Goal: Task Accomplishment & Management: Complete application form

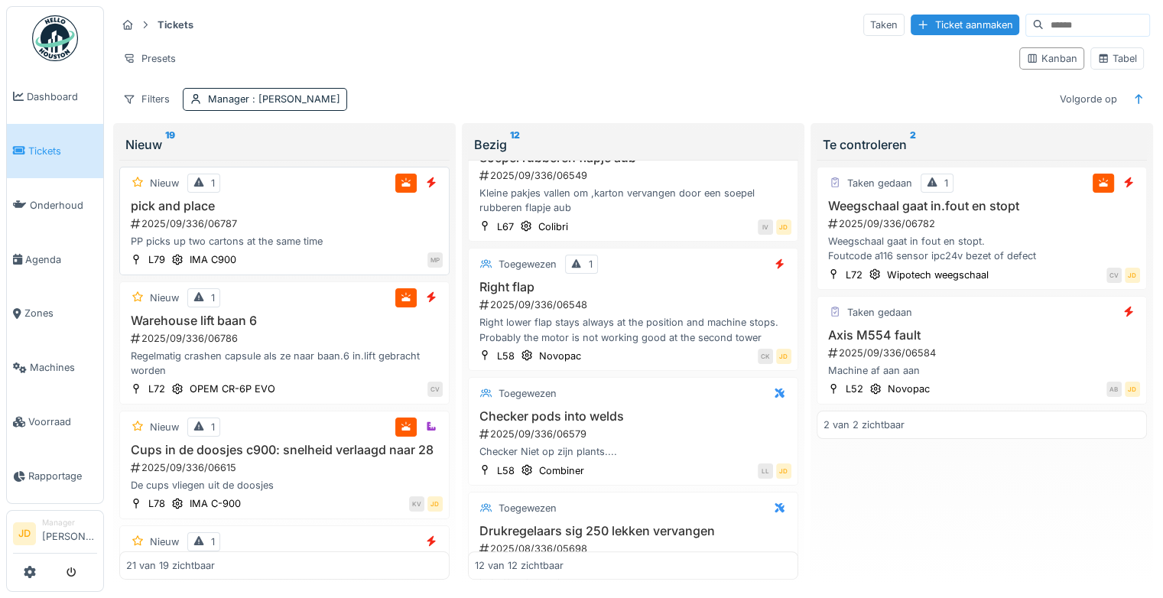
click at [318, 213] on div "pick and place 2025/09/336/06787 PP picks up two cartons at the same time" at bounding box center [284, 224] width 317 height 50
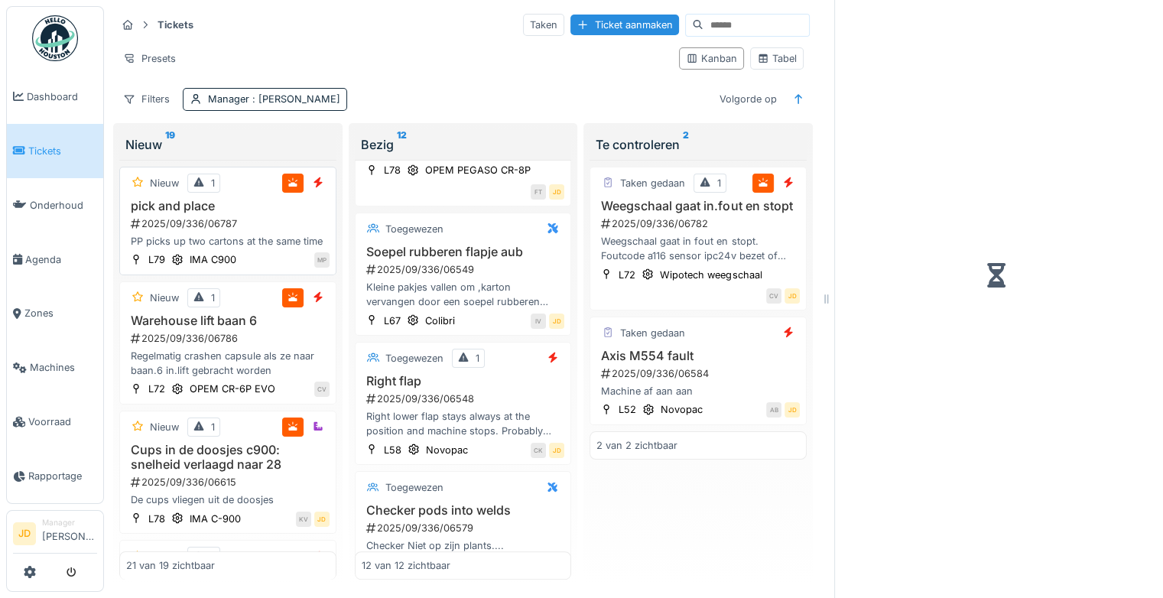
scroll to position [1138, 0]
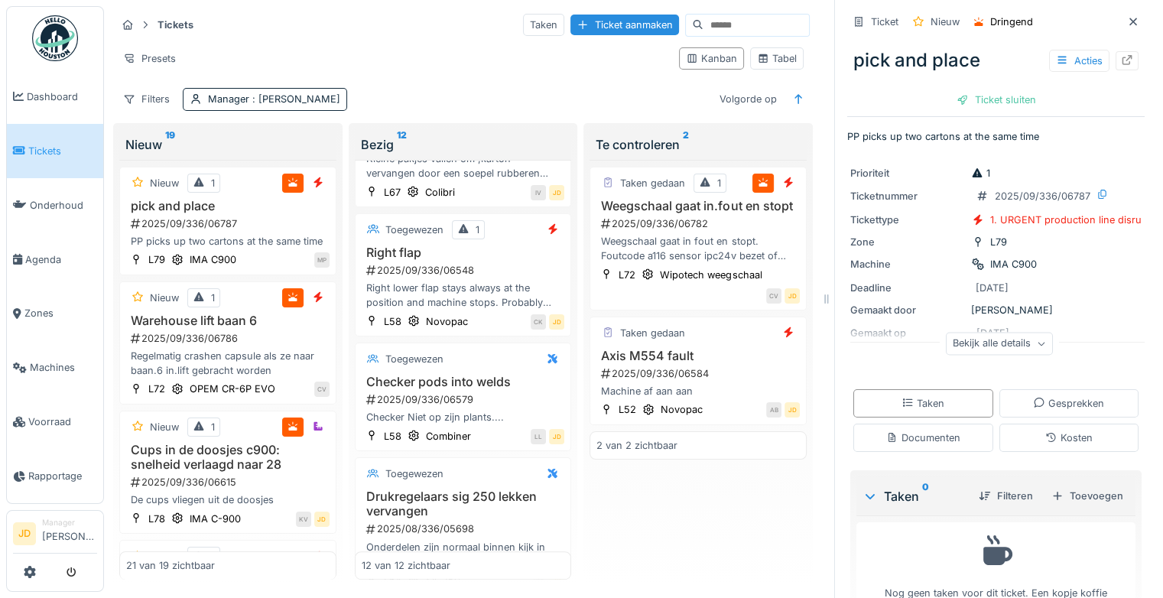
click at [1000, 344] on div "Bekijk alle details" at bounding box center [999, 344] width 107 height 22
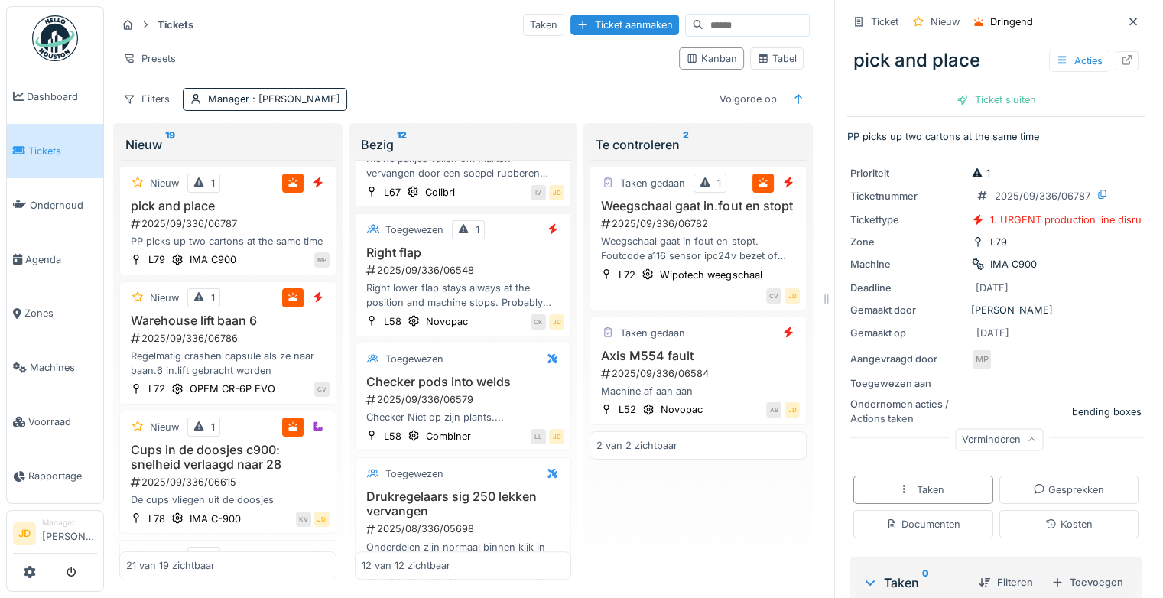
click at [987, 442] on div "Verminderen" at bounding box center [999, 440] width 88 height 22
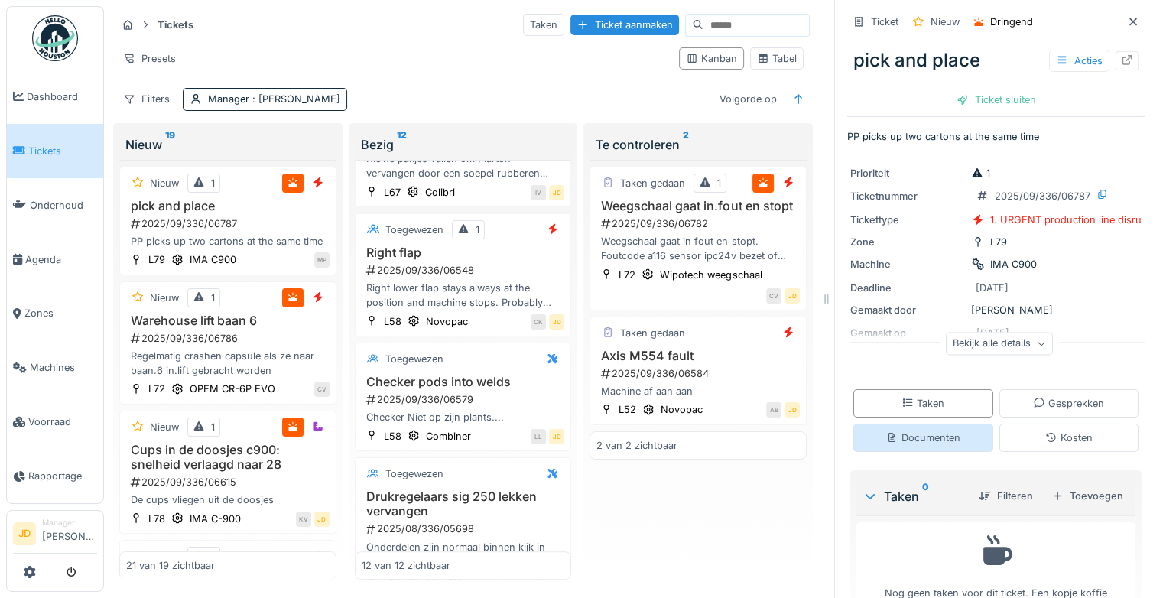
click at [910, 431] on div "Documenten" at bounding box center [923, 438] width 74 height 15
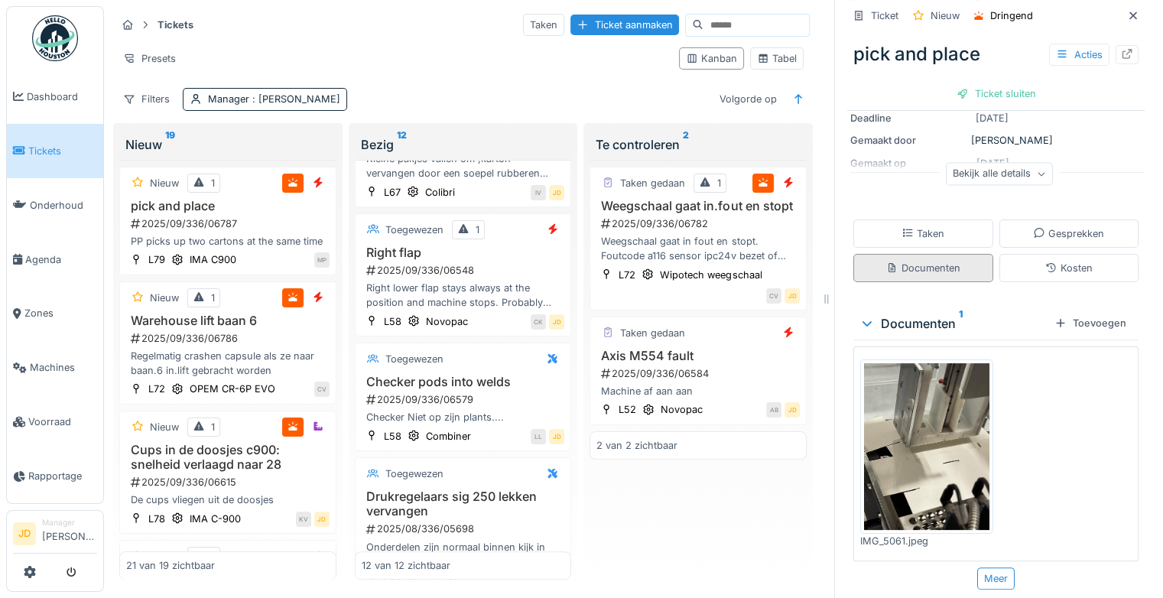
scroll to position [172, 0]
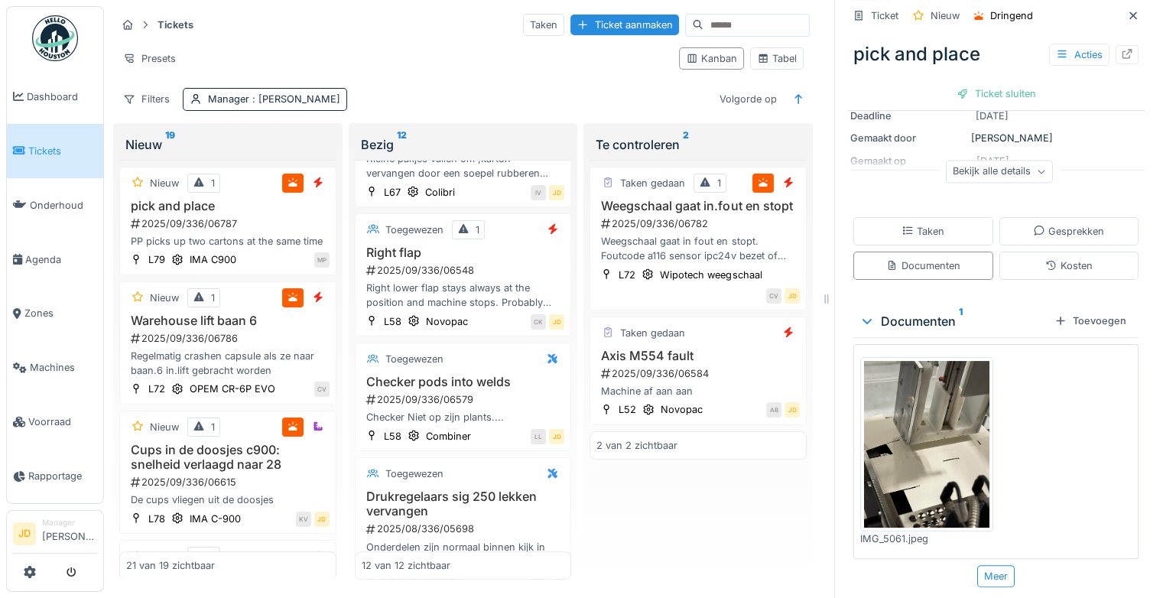
click at [935, 417] on img at bounding box center [926, 444] width 125 height 167
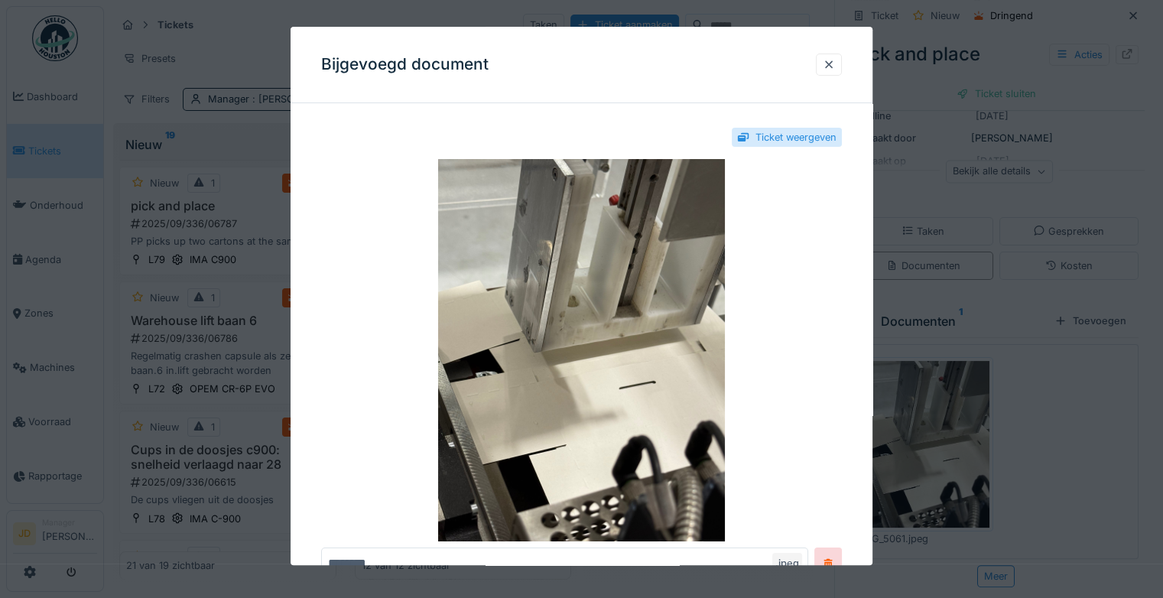
click at [1072, 401] on div at bounding box center [581, 299] width 1163 height 598
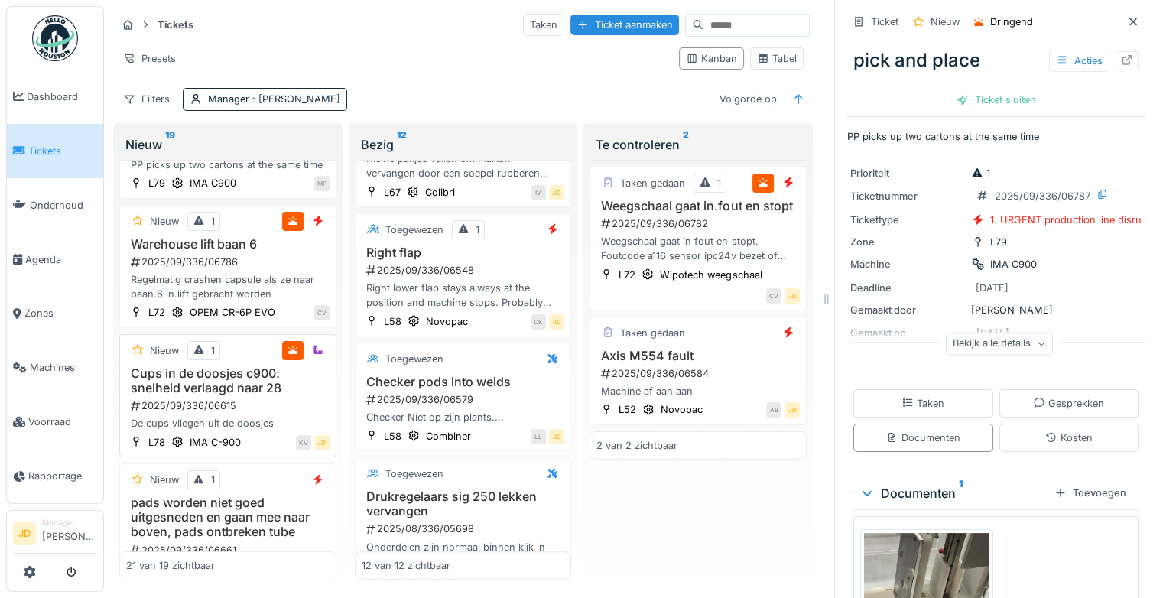
scroll to position [0, 0]
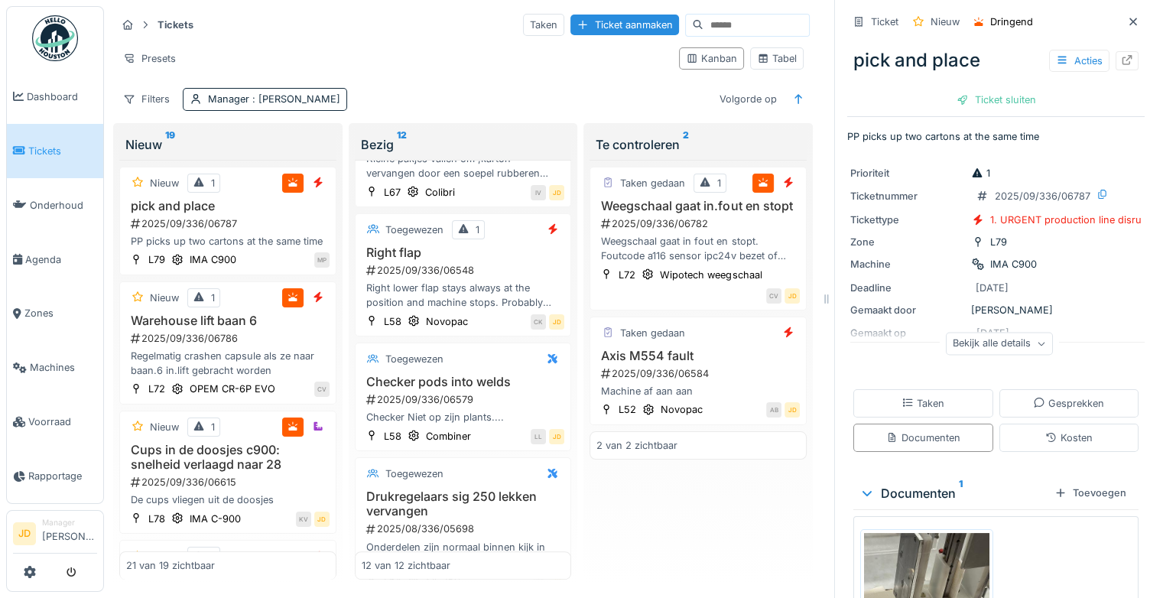
click at [987, 340] on div "Bekijk alle details" at bounding box center [999, 344] width 107 height 22
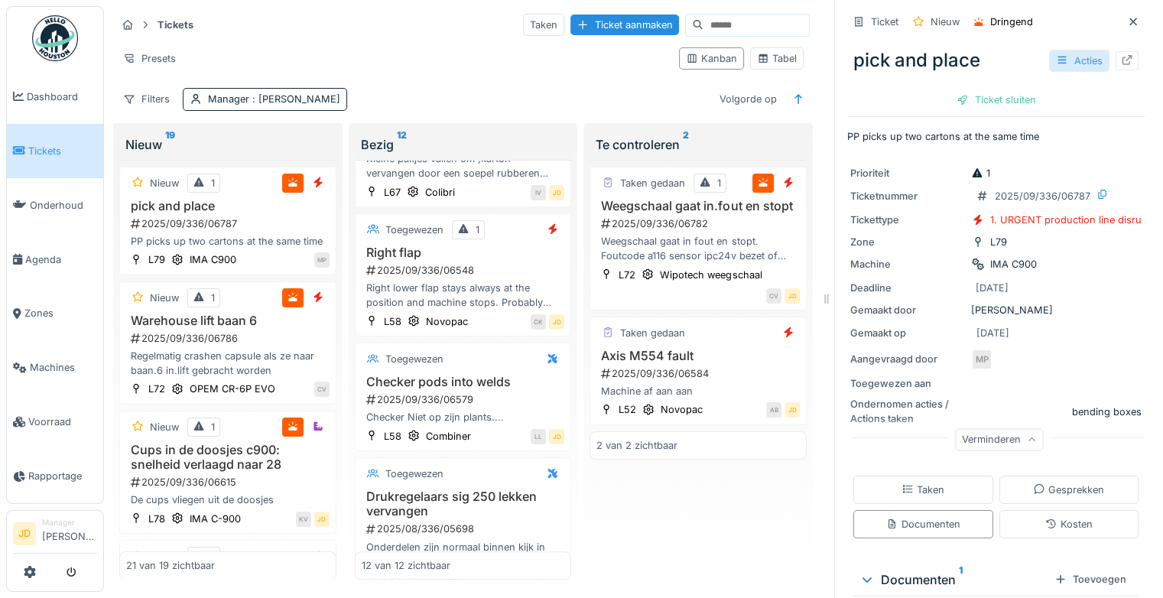
click at [1057, 66] on div "Acties" at bounding box center [1079, 61] width 60 height 22
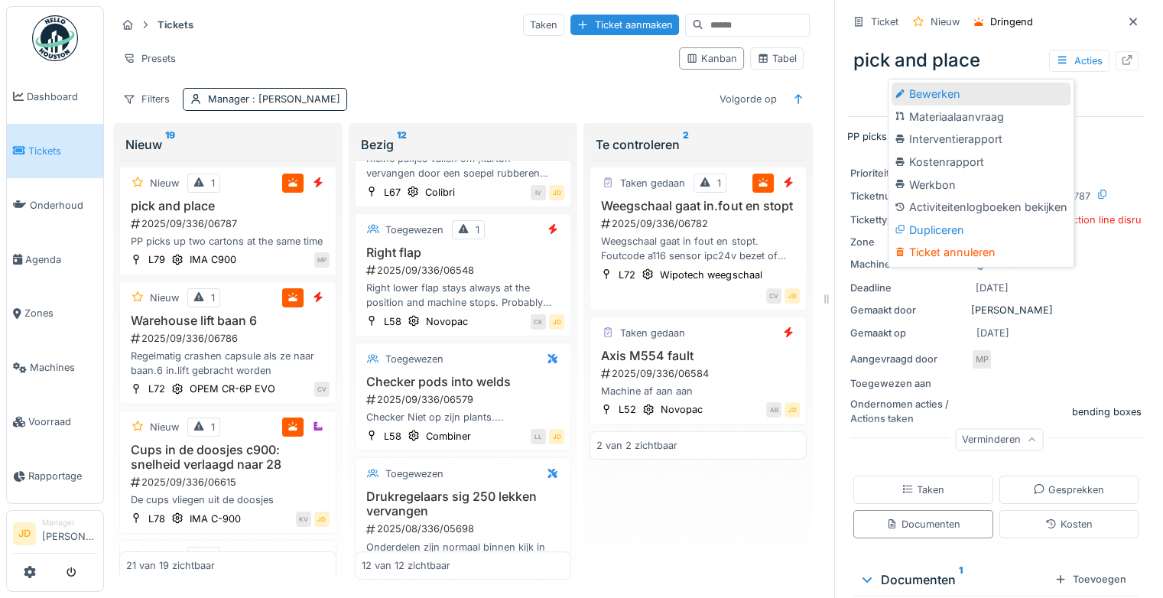
click at [1024, 96] on div "Bewerken" at bounding box center [981, 94] width 179 height 23
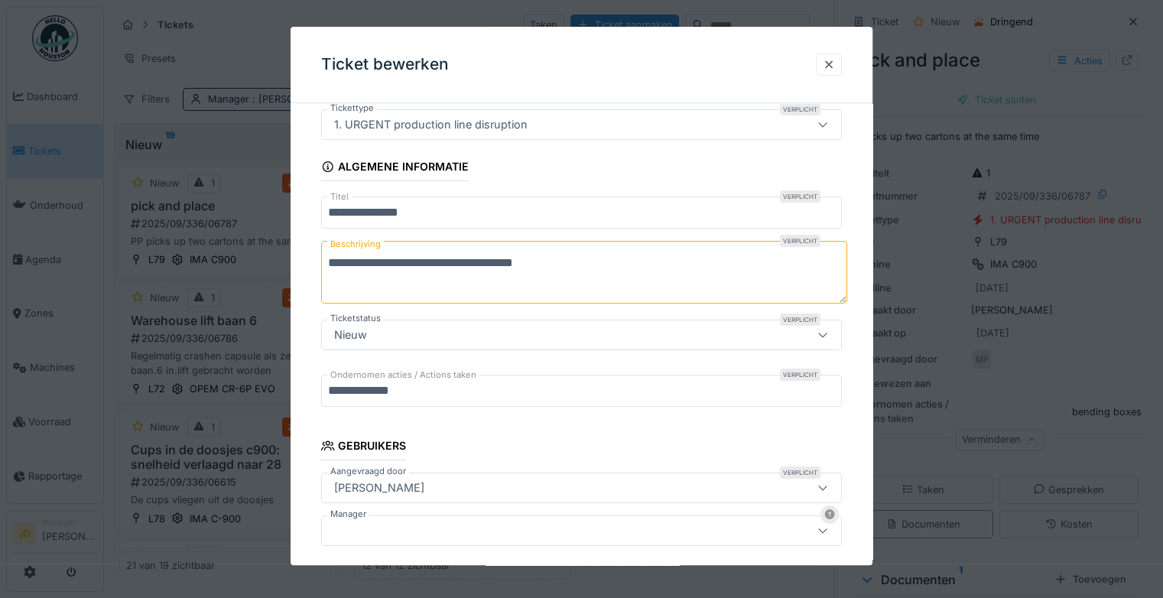
scroll to position [153, 0]
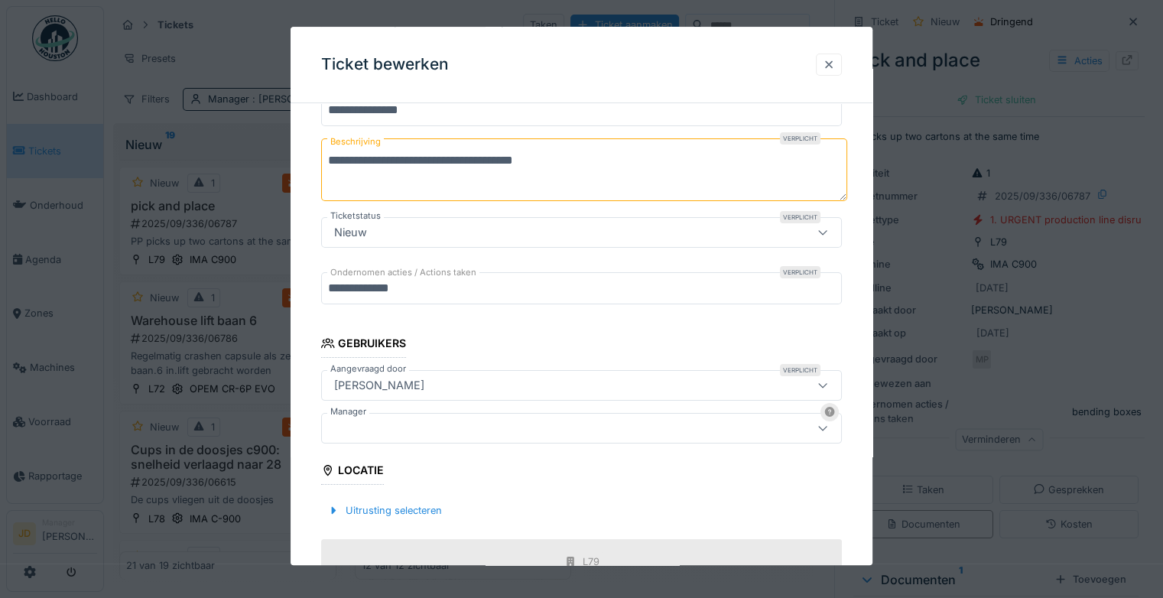
click at [831, 64] on div at bounding box center [829, 64] width 12 height 15
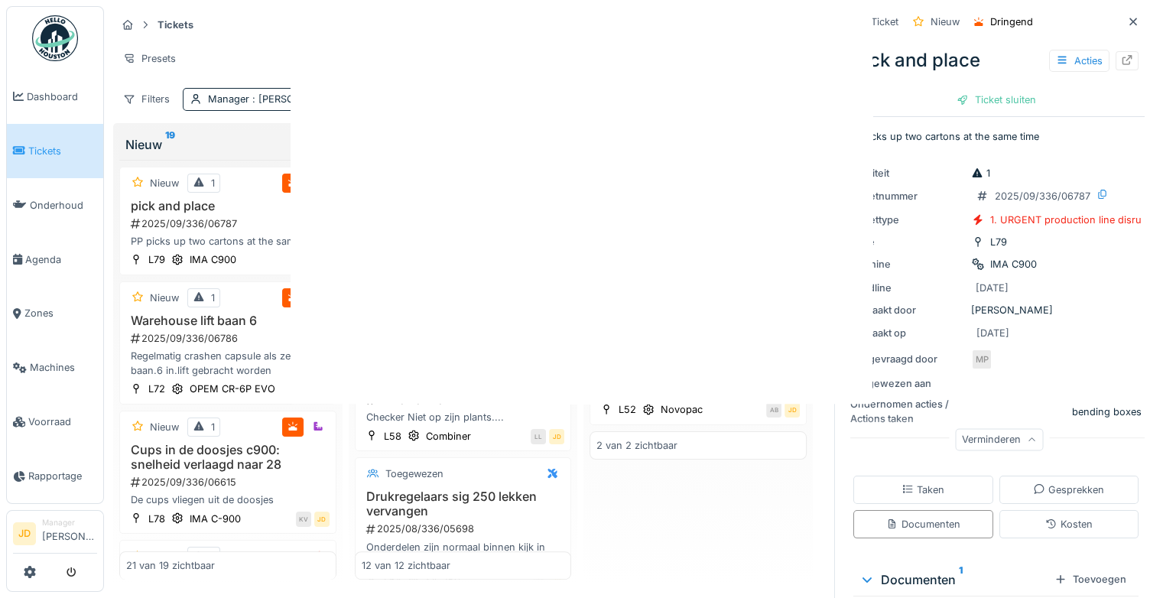
scroll to position [0, 0]
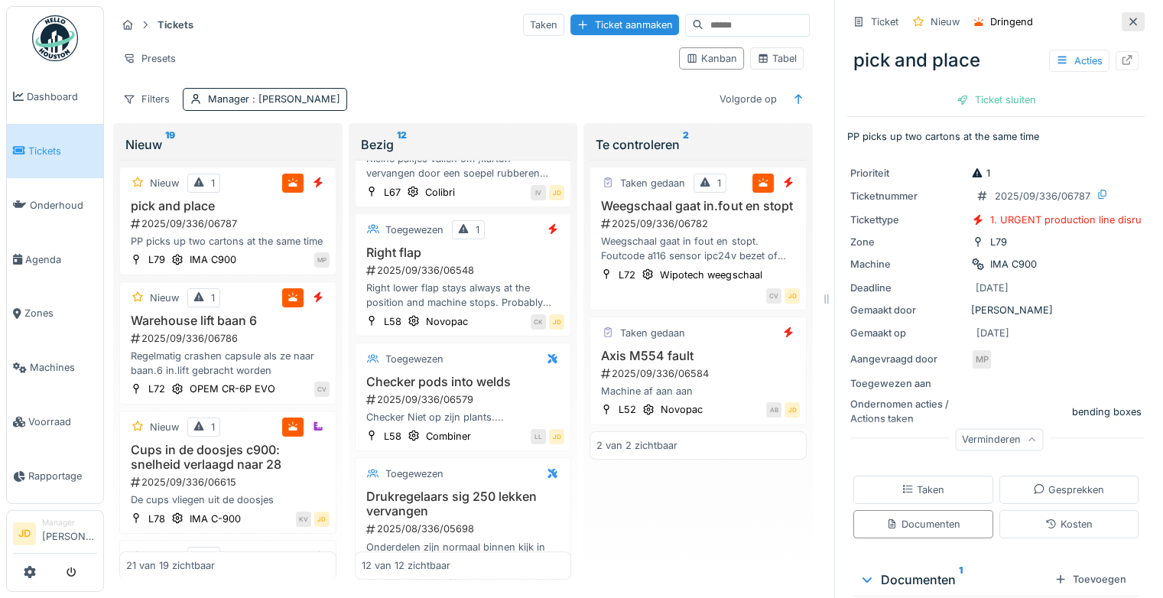
click at [1122, 19] on div at bounding box center [1133, 21] width 23 height 19
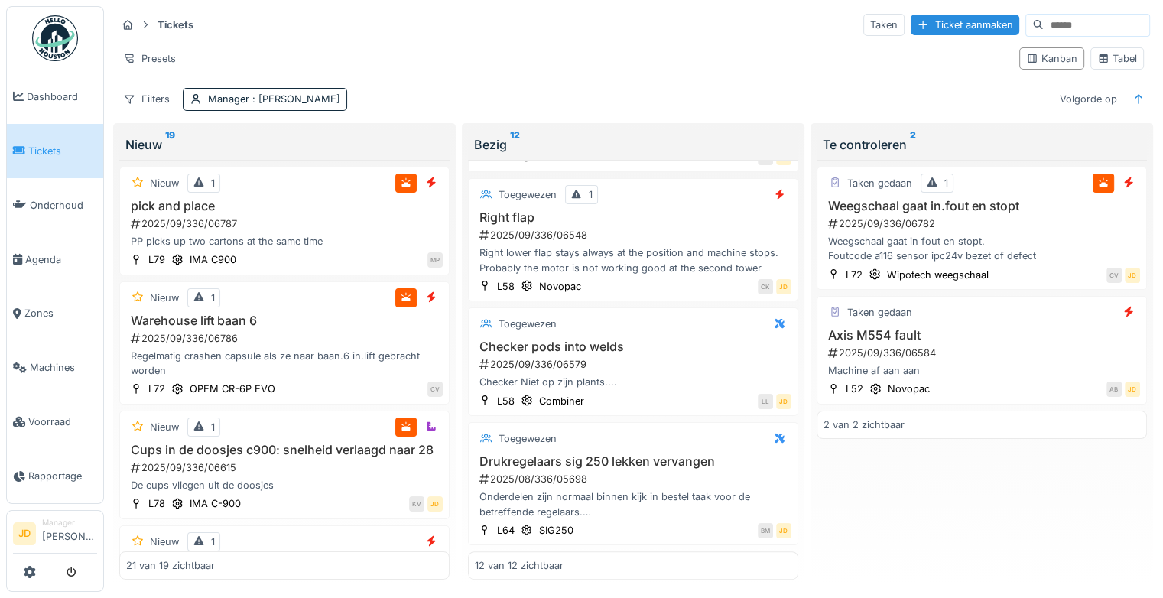
scroll to position [1009, 0]
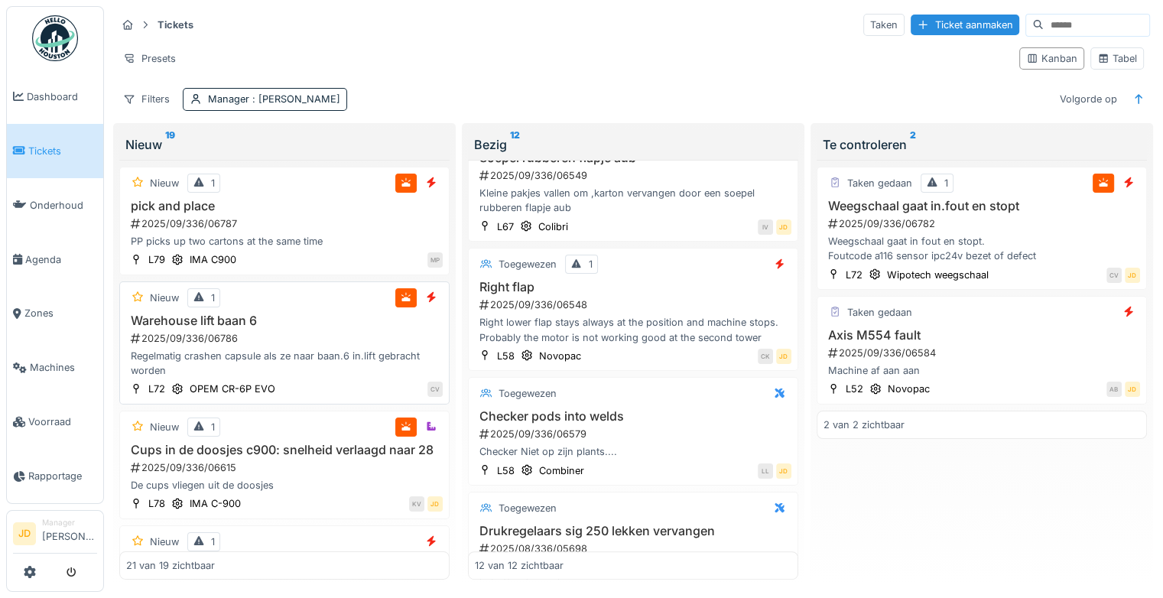
click at [291, 324] on h3 "Warehouse lift baan 6" at bounding box center [284, 321] width 317 height 15
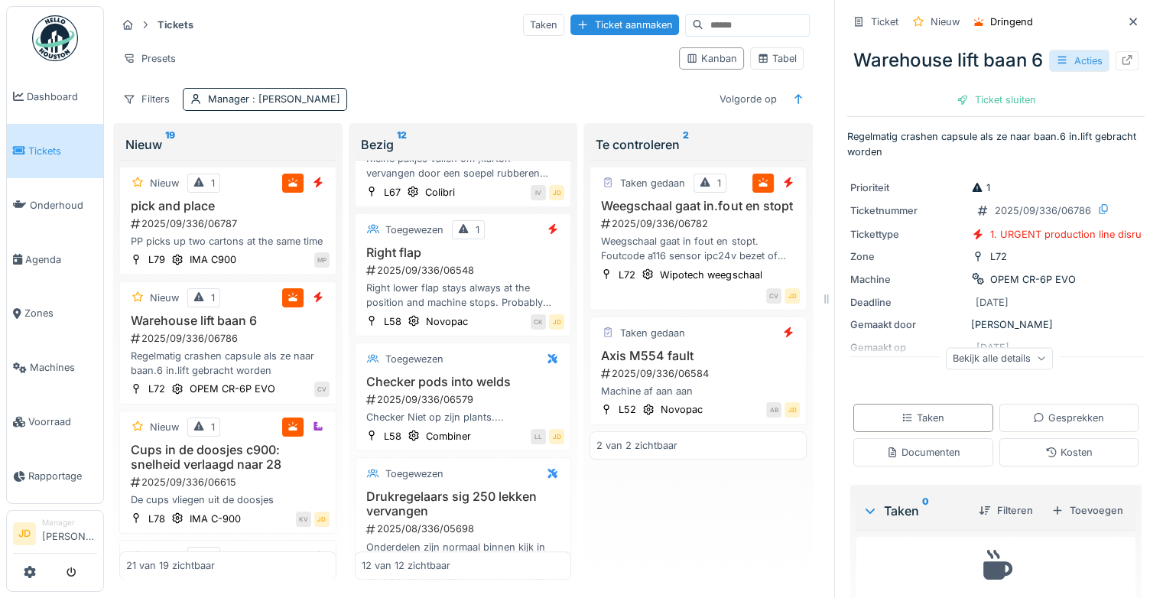
click at [1065, 66] on div "Acties" at bounding box center [1079, 61] width 60 height 22
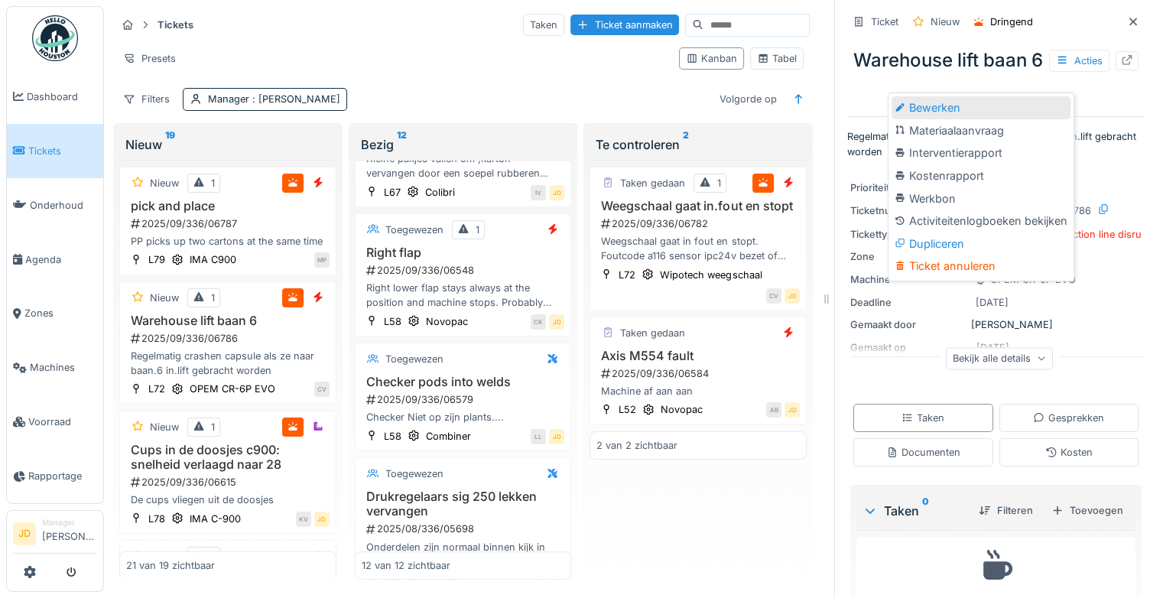
click at [1000, 115] on div "Bewerken" at bounding box center [981, 107] width 179 height 23
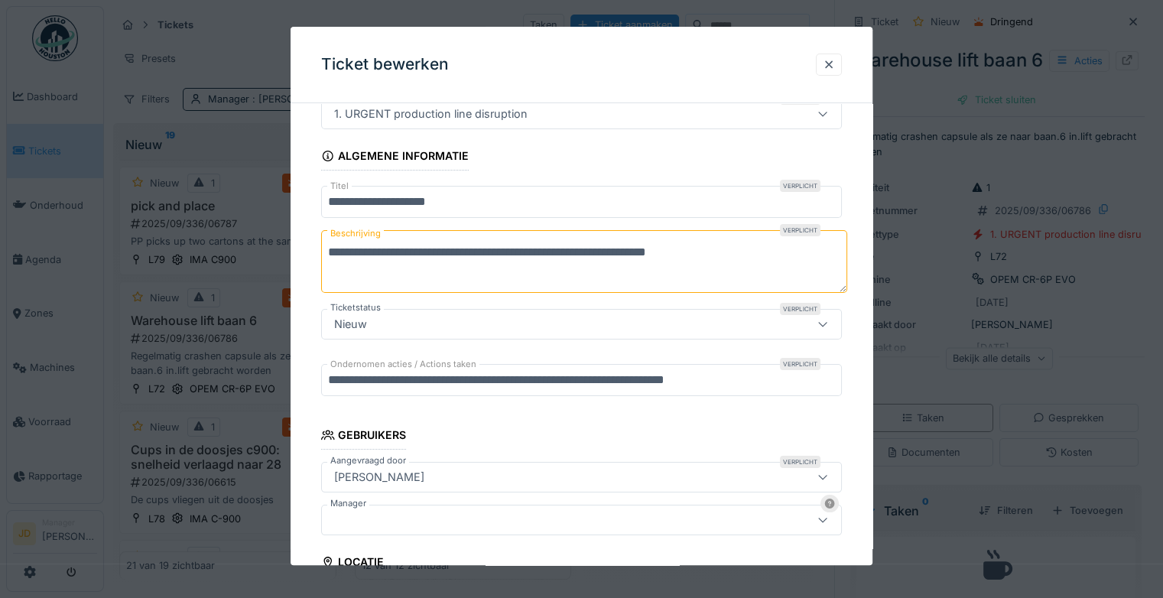
scroll to position [153, 0]
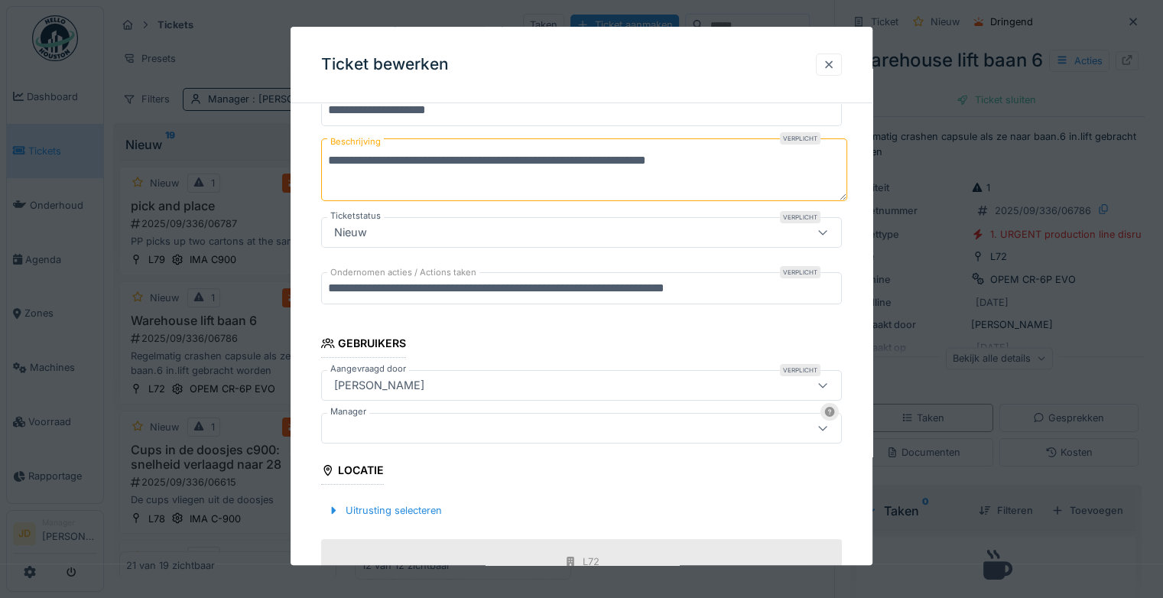
click at [832, 63] on div at bounding box center [829, 64] width 12 height 15
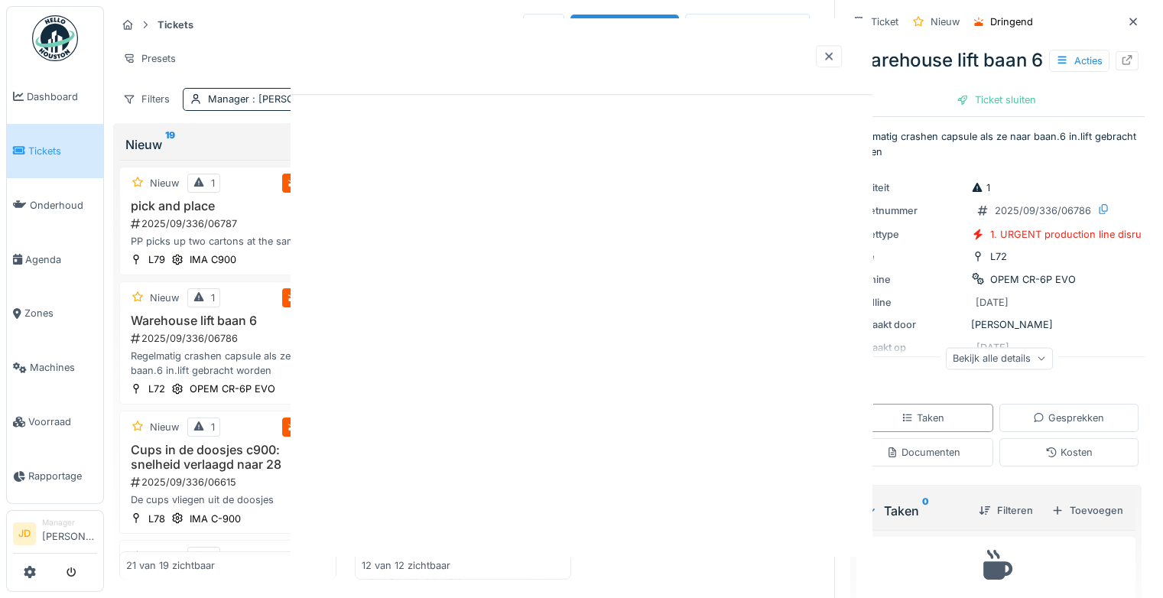
scroll to position [0, 0]
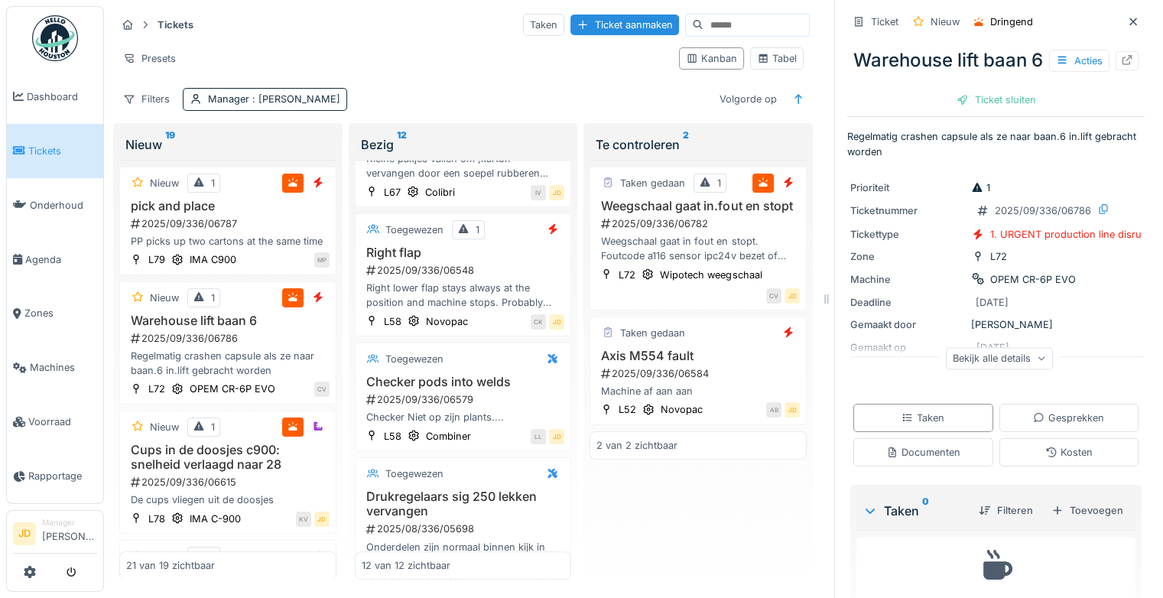
click at [961, 369] on div "Bekijk alle details" at bounding box center [999, 358] width 107 height 22
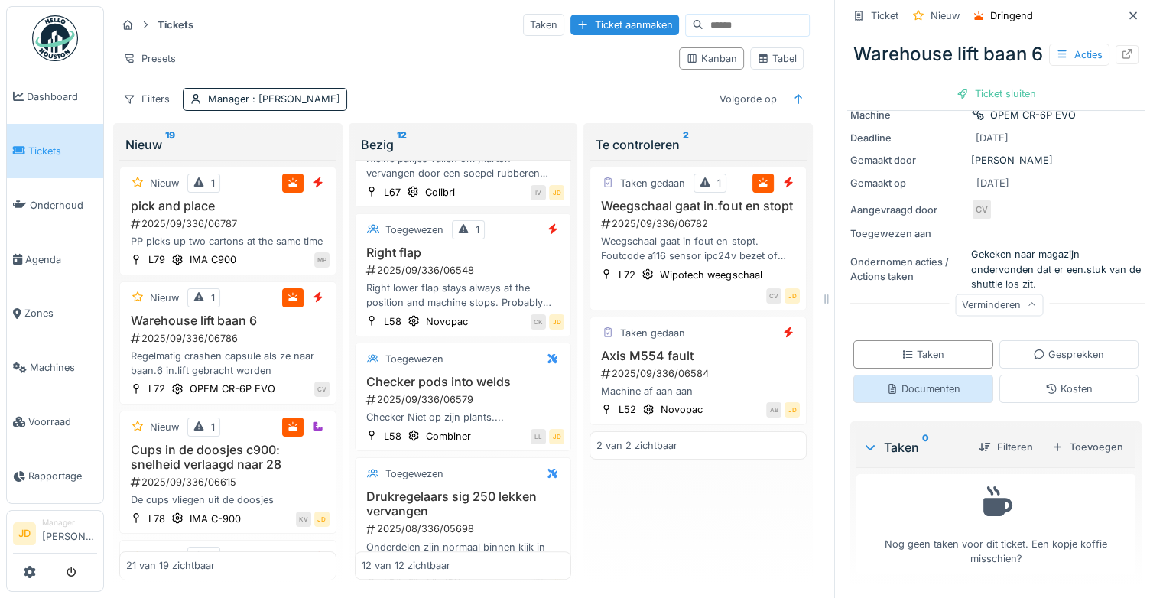
click at [954, 394] on div "Documenten" at bounding box center [923, 389] width 140 height 28
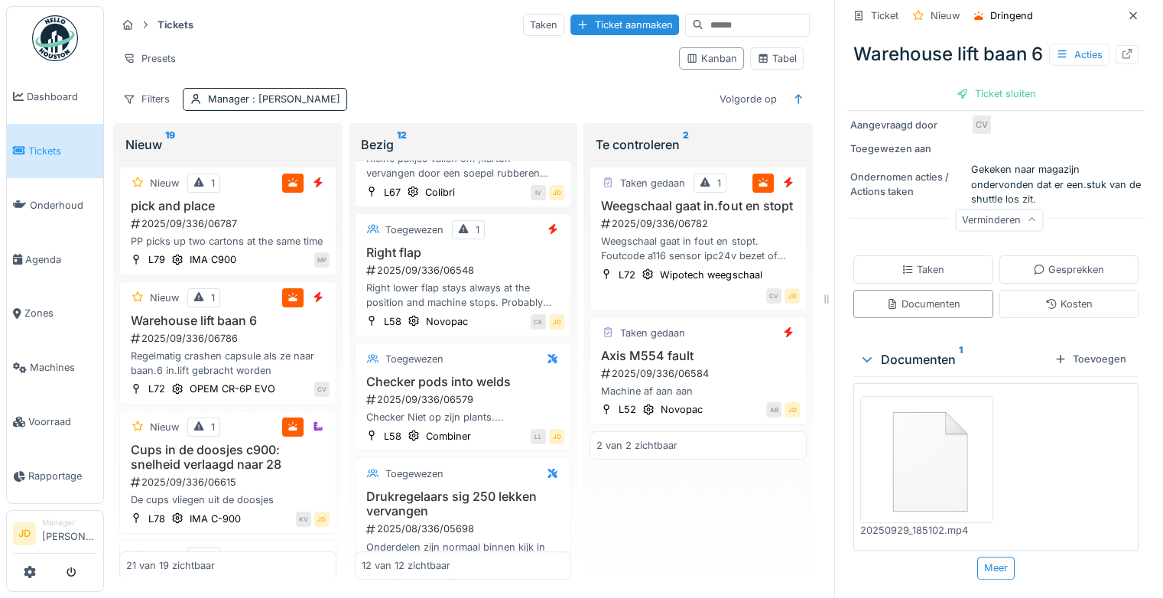
scroll to position [267, 0]
click at [925, 463] on img at bounding box center [926, 460] width 125 height 120
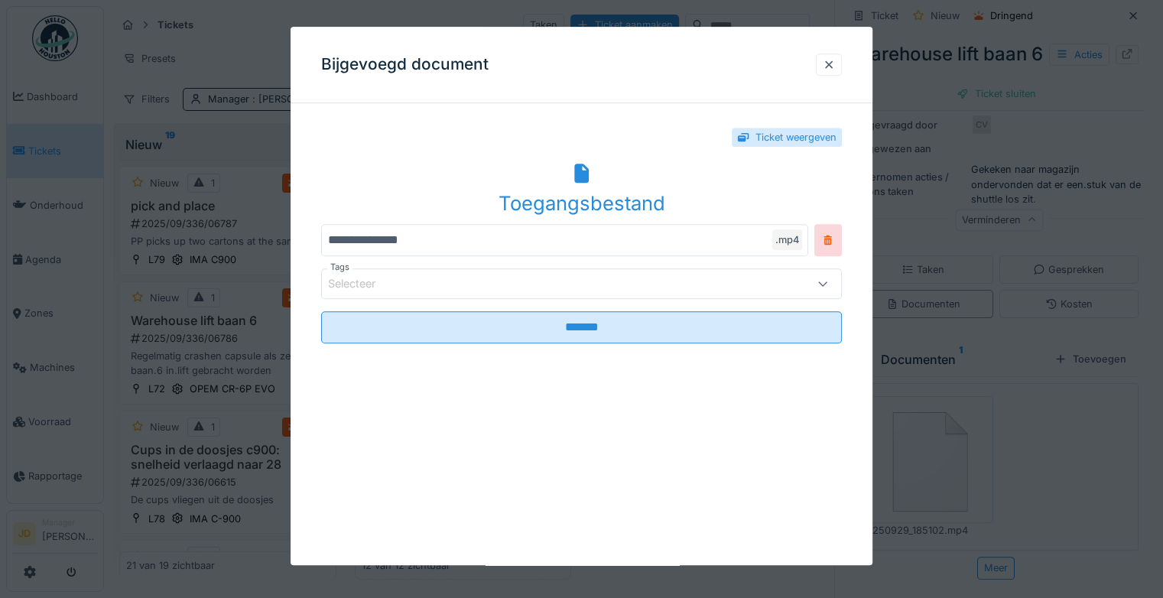
click at [604, 179] on div "Toegangsbestand" at bounding box center [581, 188] width 521 height 59
click at [834, 63] on div at bounding box center [829, 64] width 12 height 15
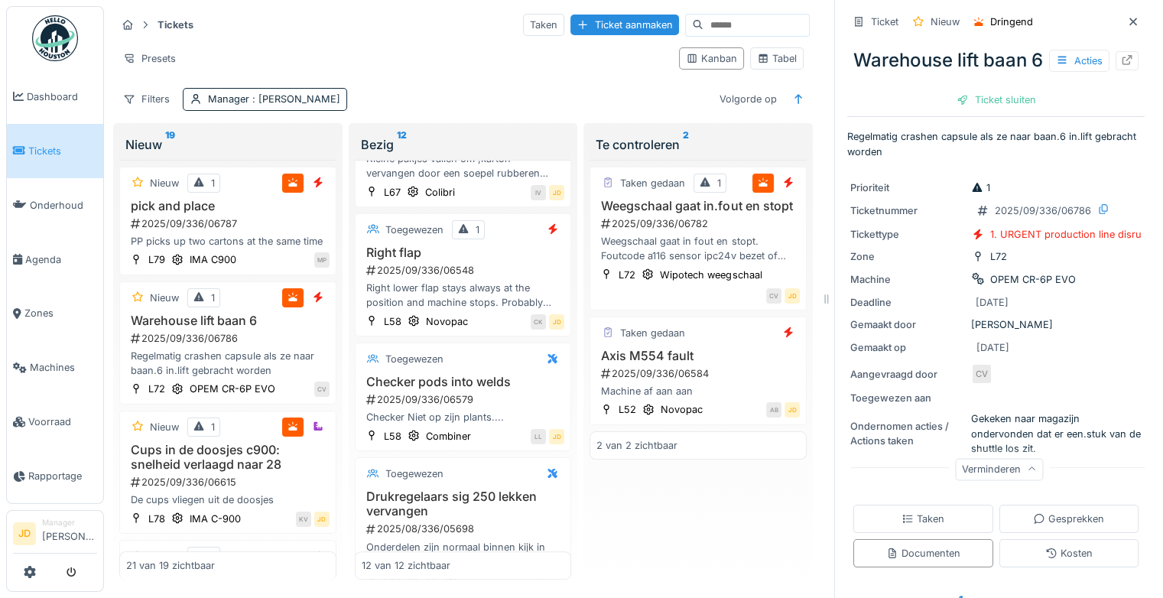
scroll to position [0, 0]
click at [1127, 21] on icon at bounding box center [1133, 22] width 12 height 10
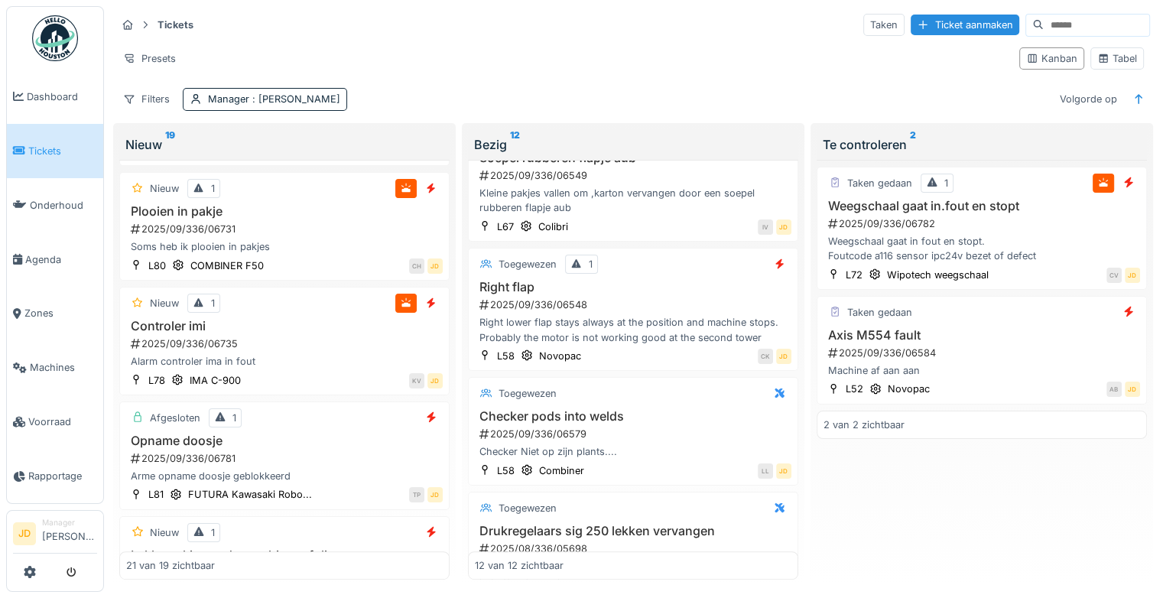
scroll to position [688, 0]
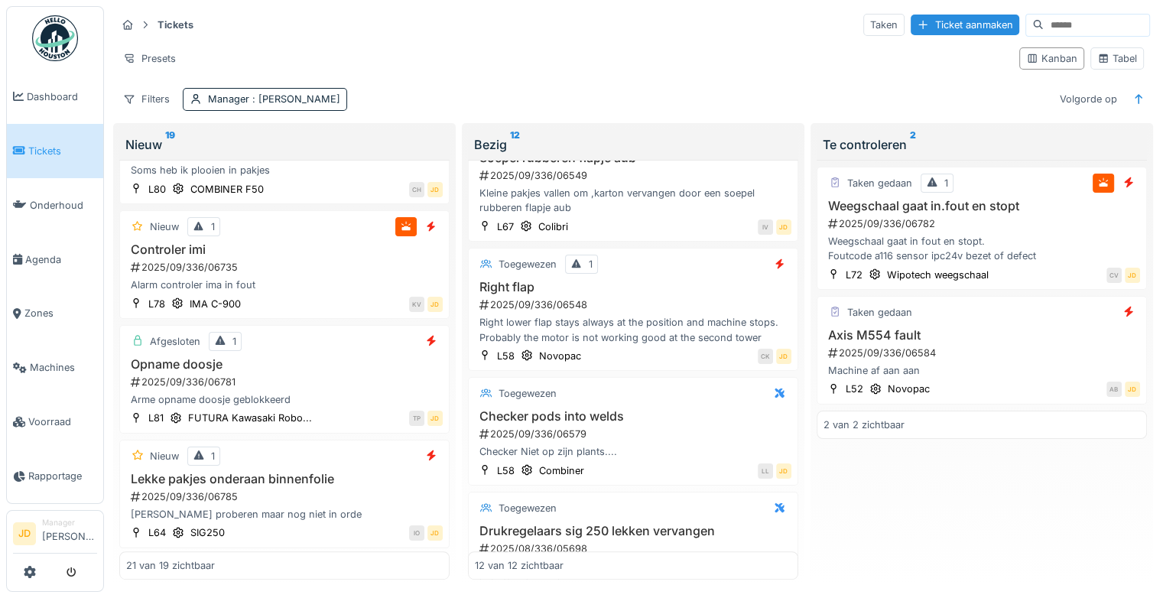
click at [352, 389] on div "2025/09/336/06781" at bounding box center [286, 382] width 314 height 15
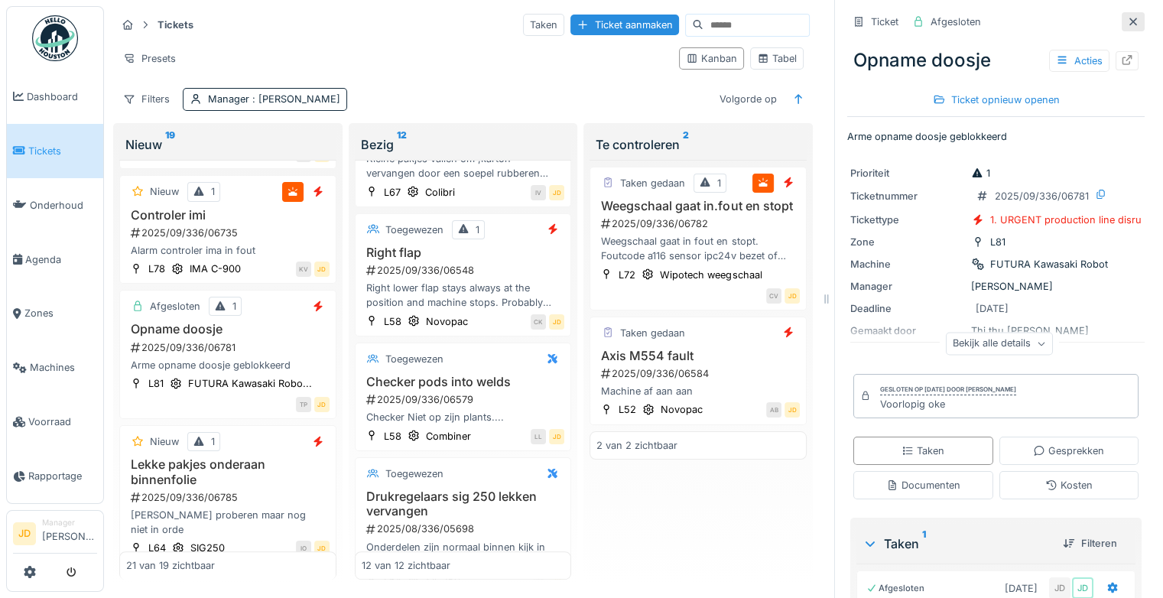
click at [1127, 15] on div at bounding box center [1133, 22] width 12 height 15
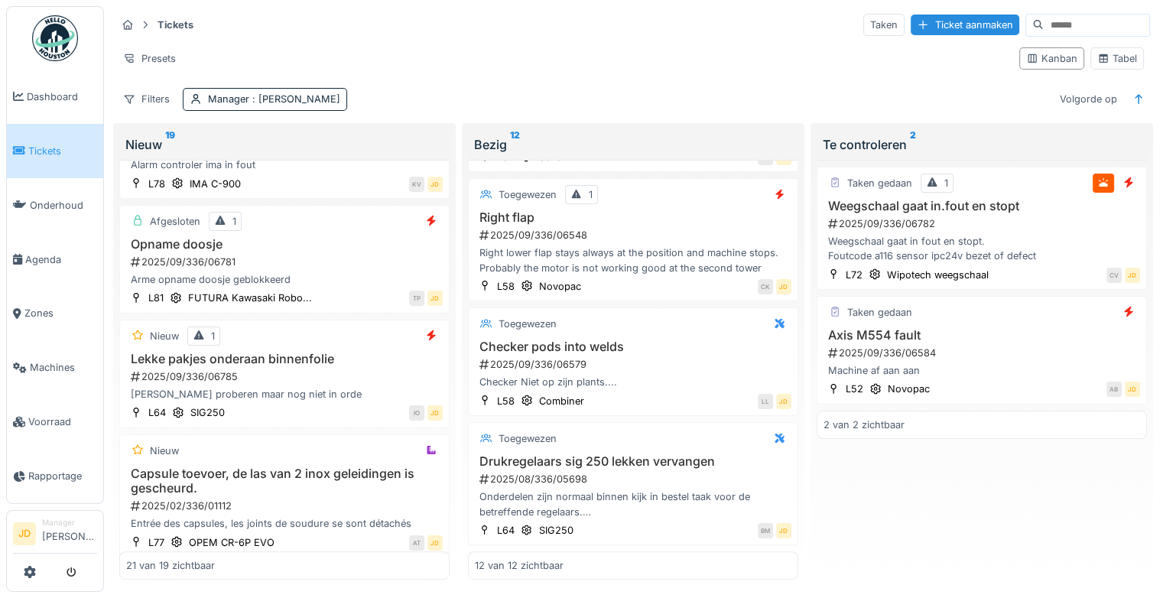
scroll to position [688, 0]
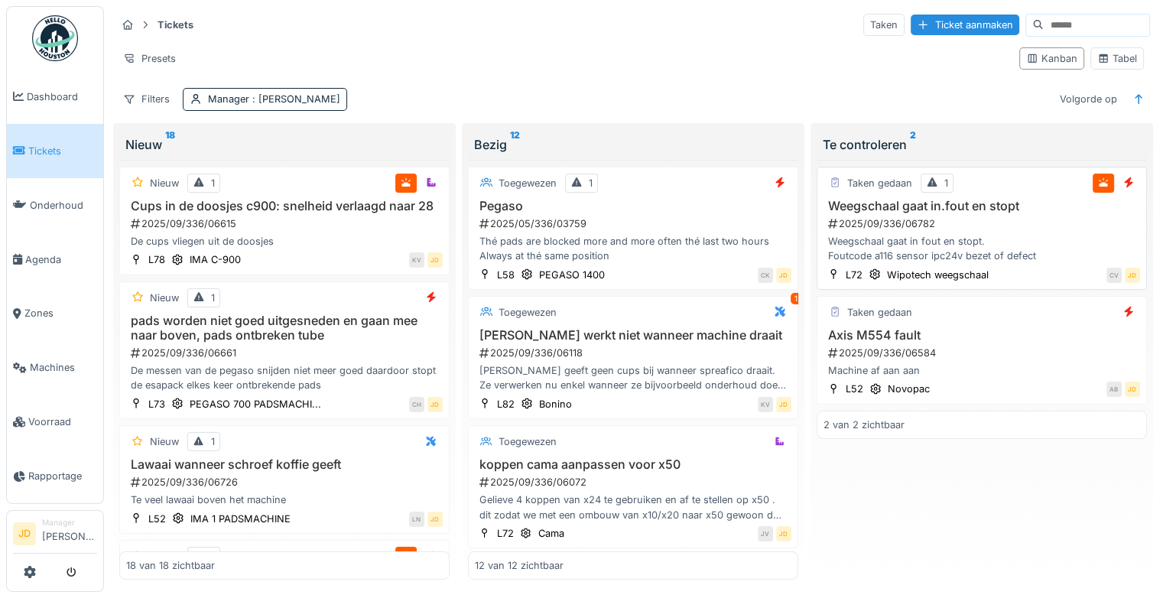
click at [1026, 216] on div "2025/09/336/06782" at bounding box center [984, 223] width 314 height 15
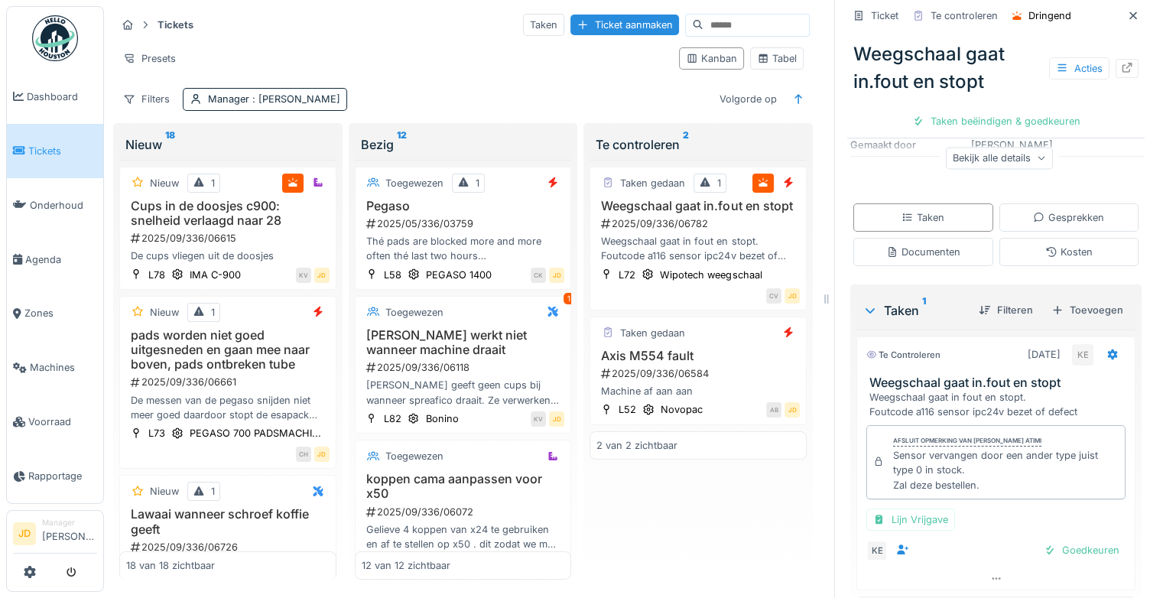
scroll to position [229, 0]
click at [1044, 551] on div at bounding box center [1050, 548] width 12 height 15
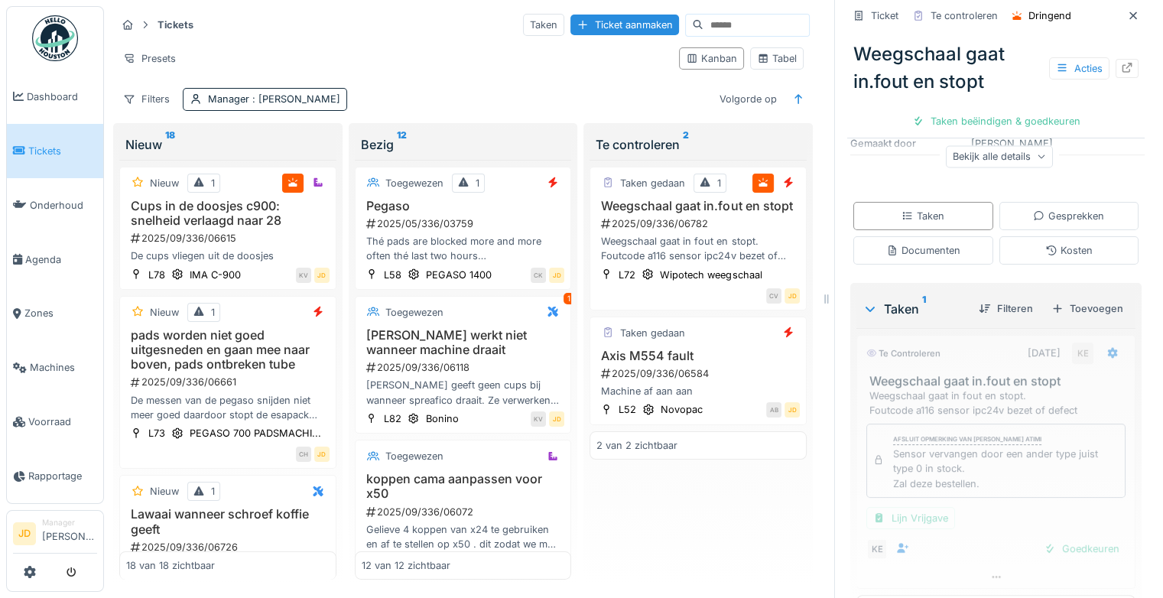
scroll to position [184, 0]
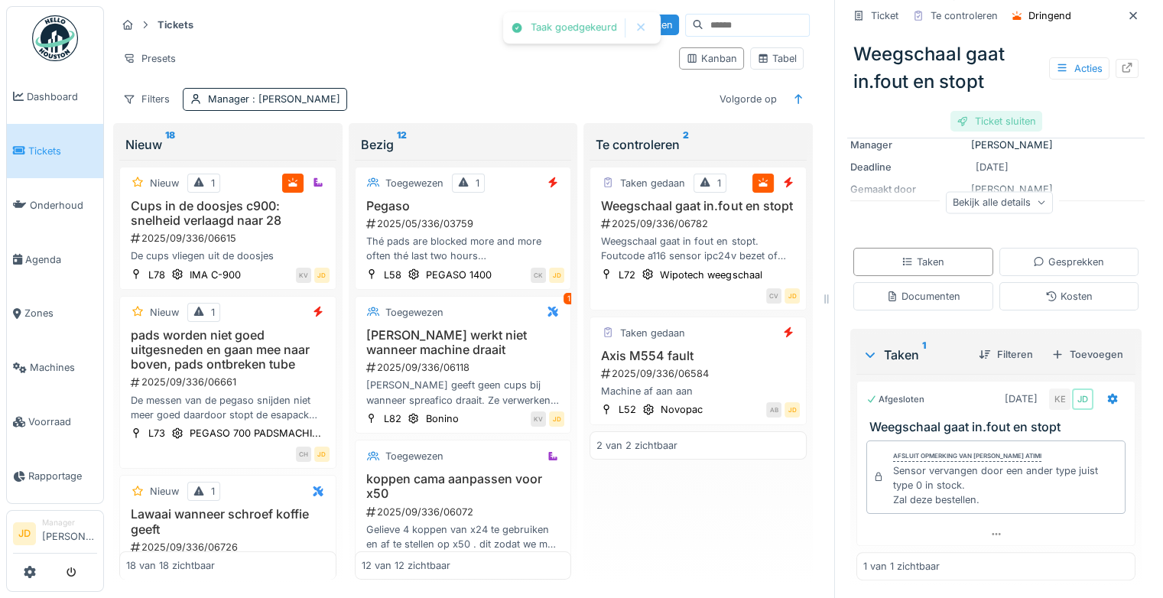
click at [980, 123] on div "Ticket sluiten" at bounding box center [997, 121] width 92 height 21
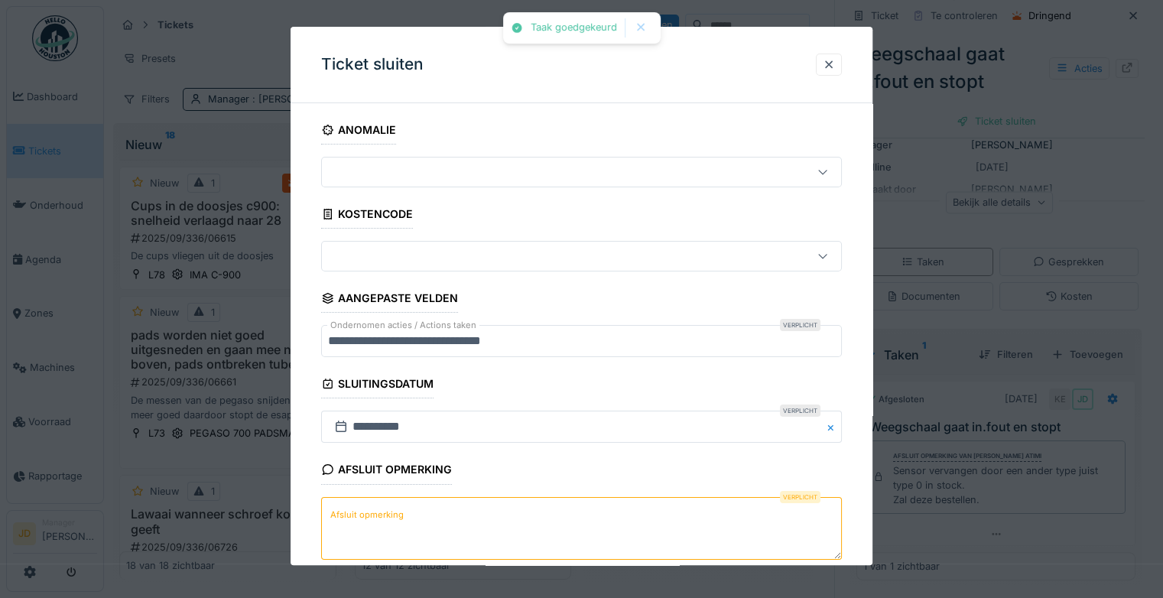
click at [456, 544] on textarea "Afsluit opmerking" at bounding box center [581, 528] width 521 height 63
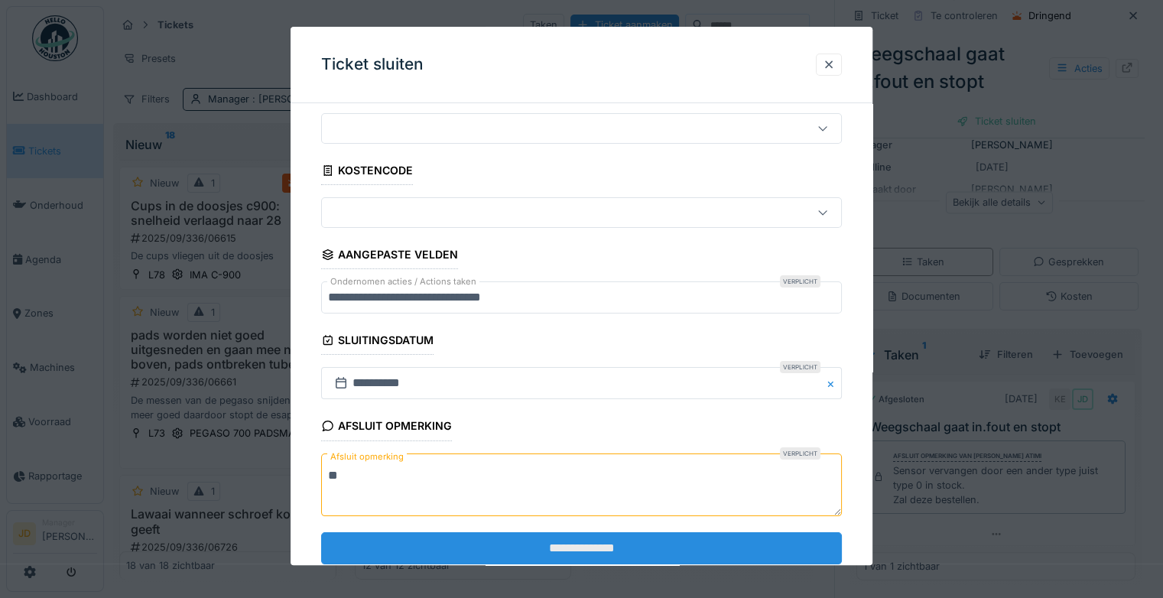
scroll to position [83, 0]
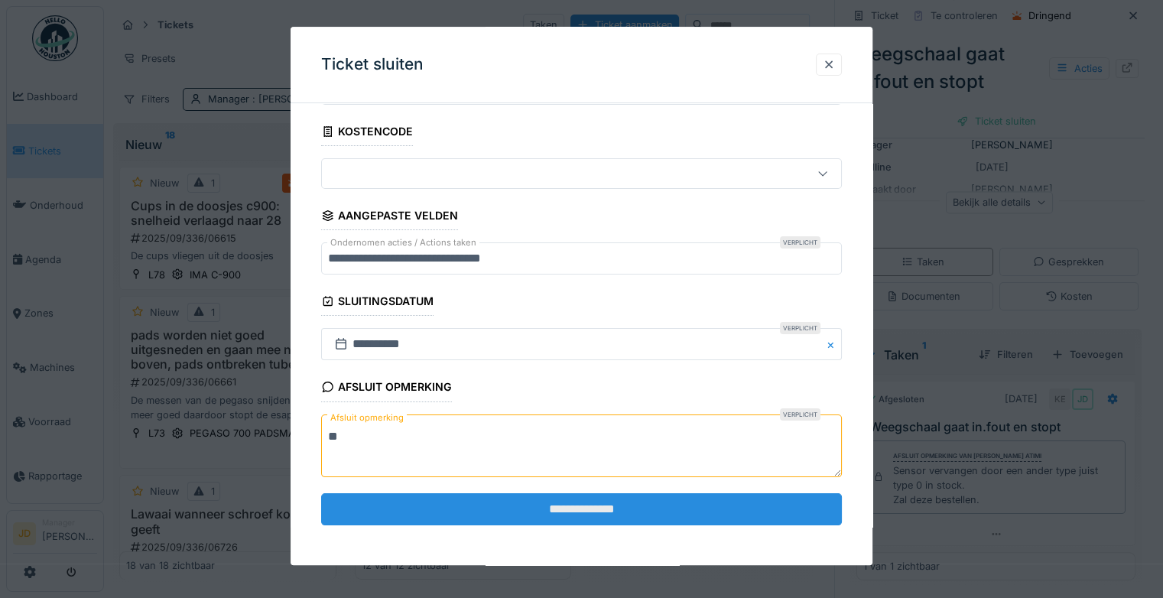
type textarea "**"
click at [532, 512] on input "**********" at bounding box center [581, 509] width 521 height 32
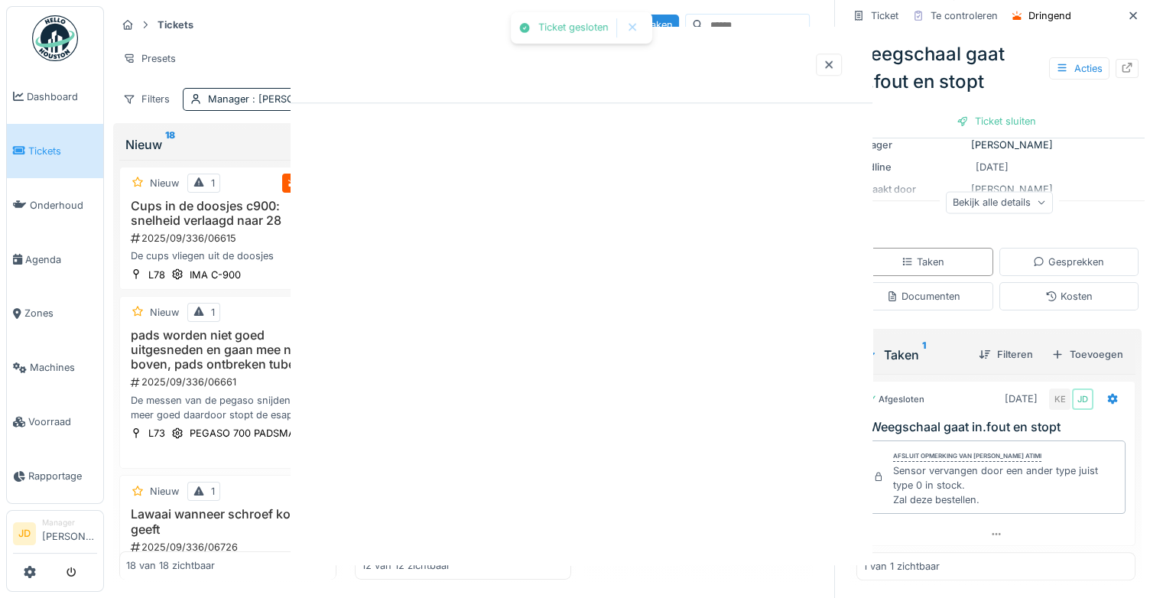
scroll to position [0, 0]
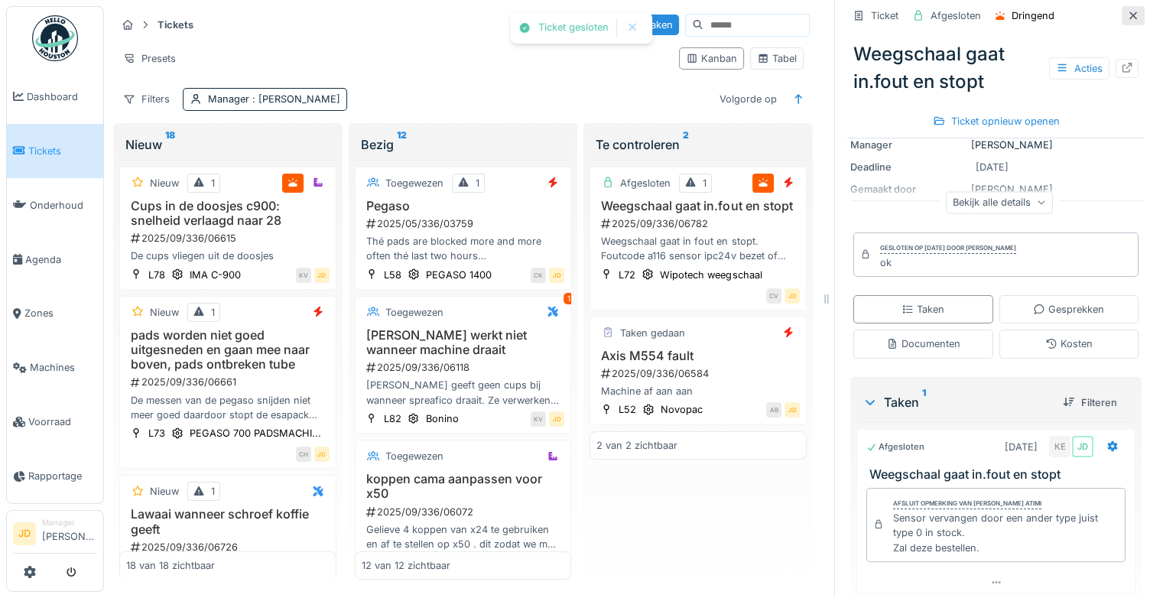
click at [1130, 17] on icon at bounding box center [1134, 15] width 8 height 8
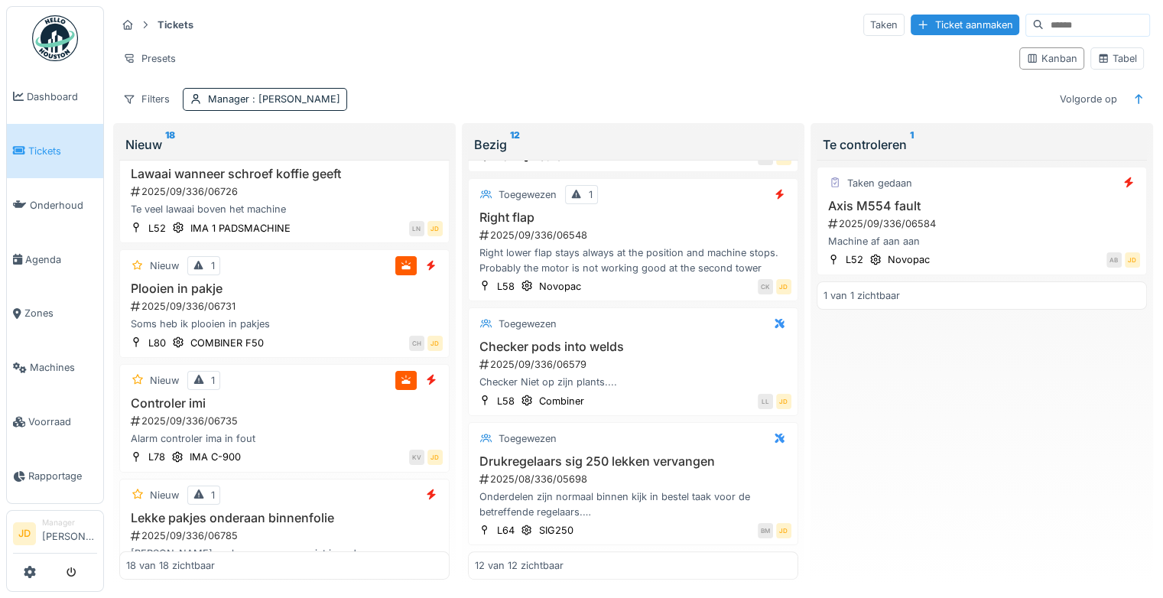
scroll to position [382, 0]
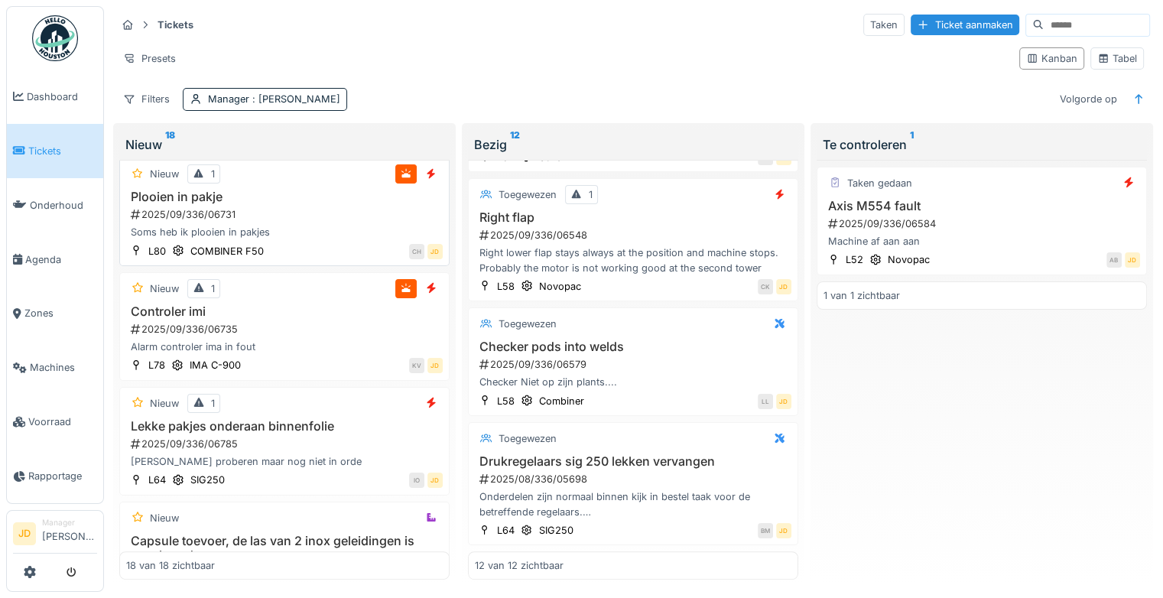
click at [324, 206] on div "Plooien in pakje 2025/09/336/06731 Soms heb ik plooien in pakjes" at bounding box center [284, 215] width 317 height 50
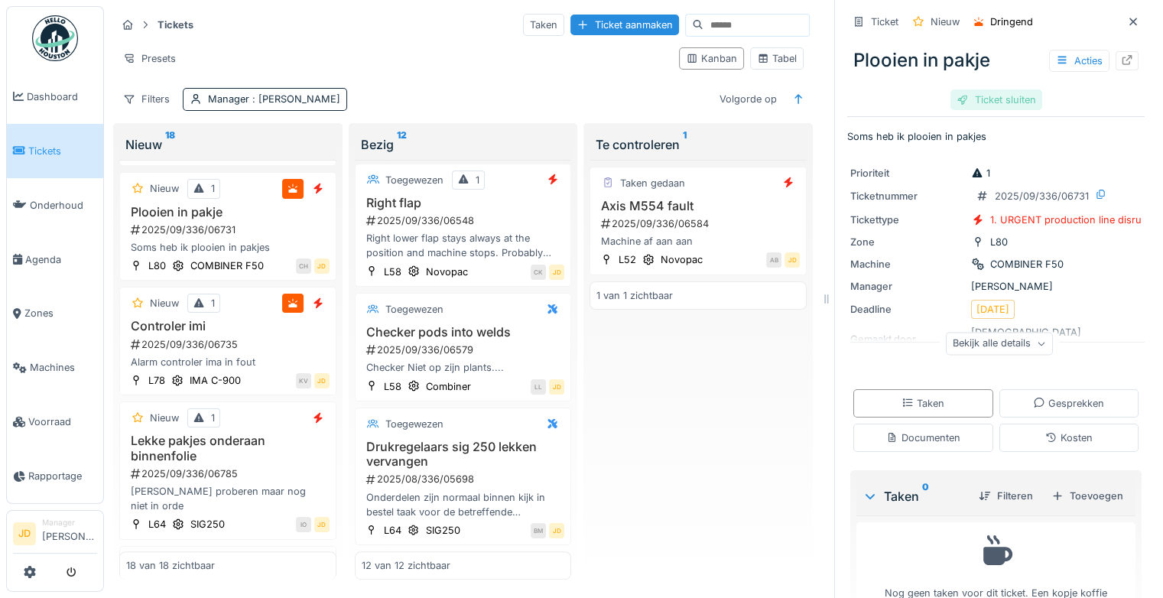
click at [1007, 102] on div "Ticket sluiten" at bounding box center [997, 99] width 92 height 21
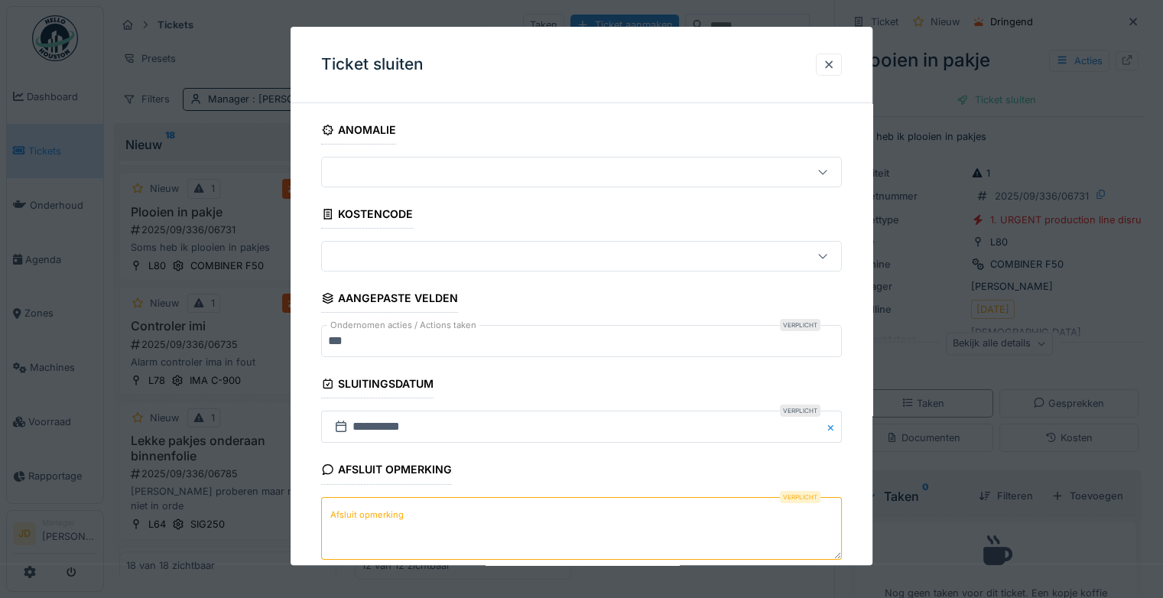
click at [388, 530] on textarea "Afsluit opmerking" at bounding box center [581, 528] width 521 height 63
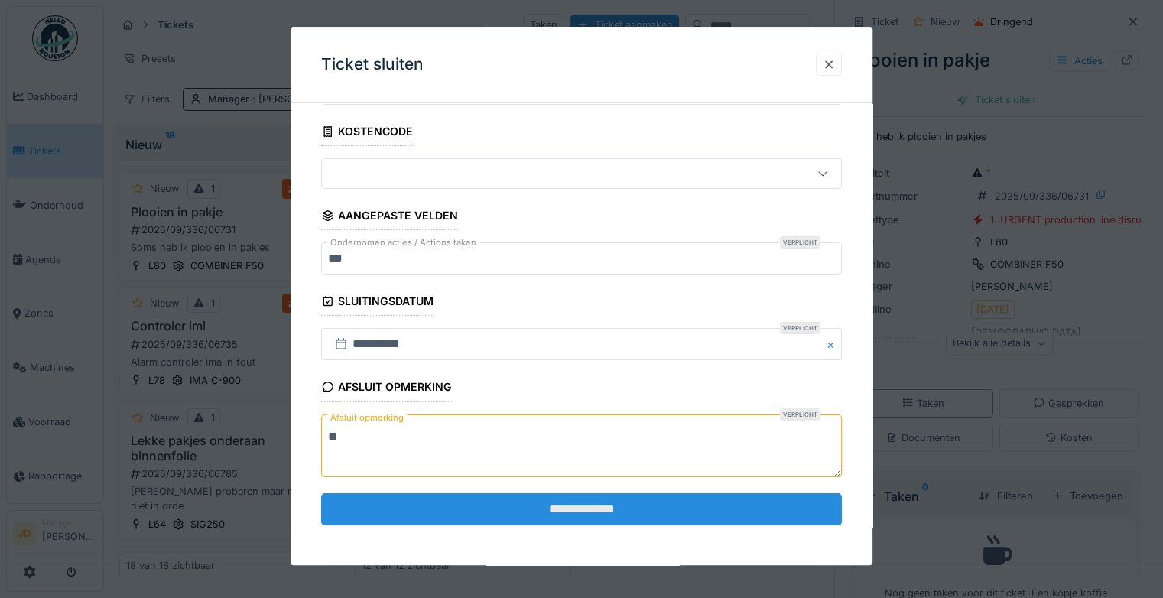
type textarea "**"
click at [414, 503] on input "**********" at bounding box center [581, 509] width 521 height 32
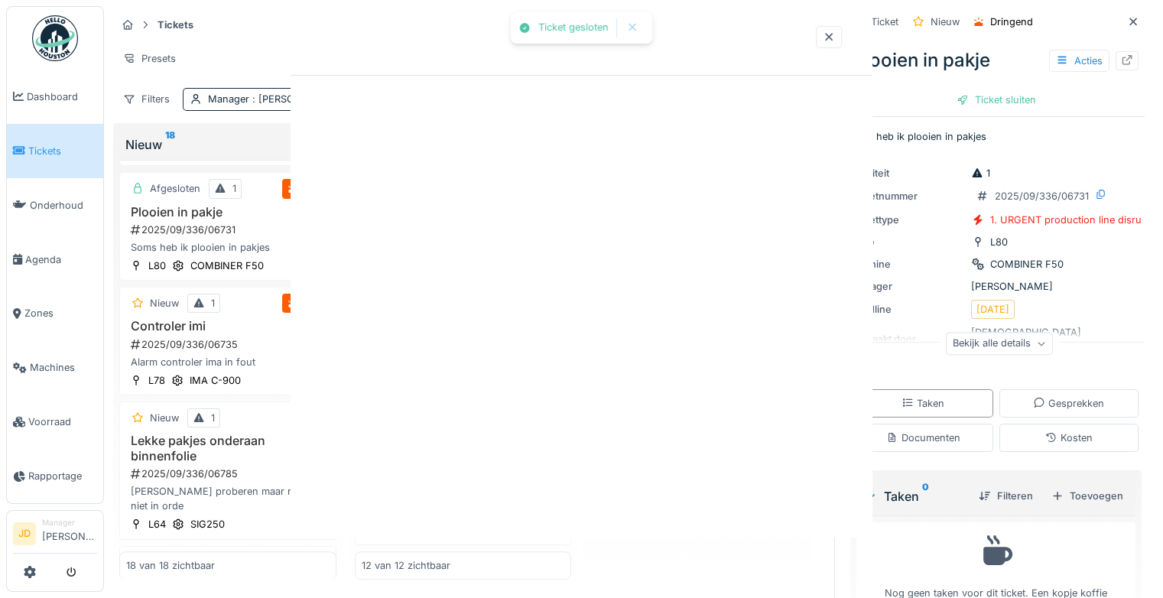
scroll to position [0, 0]
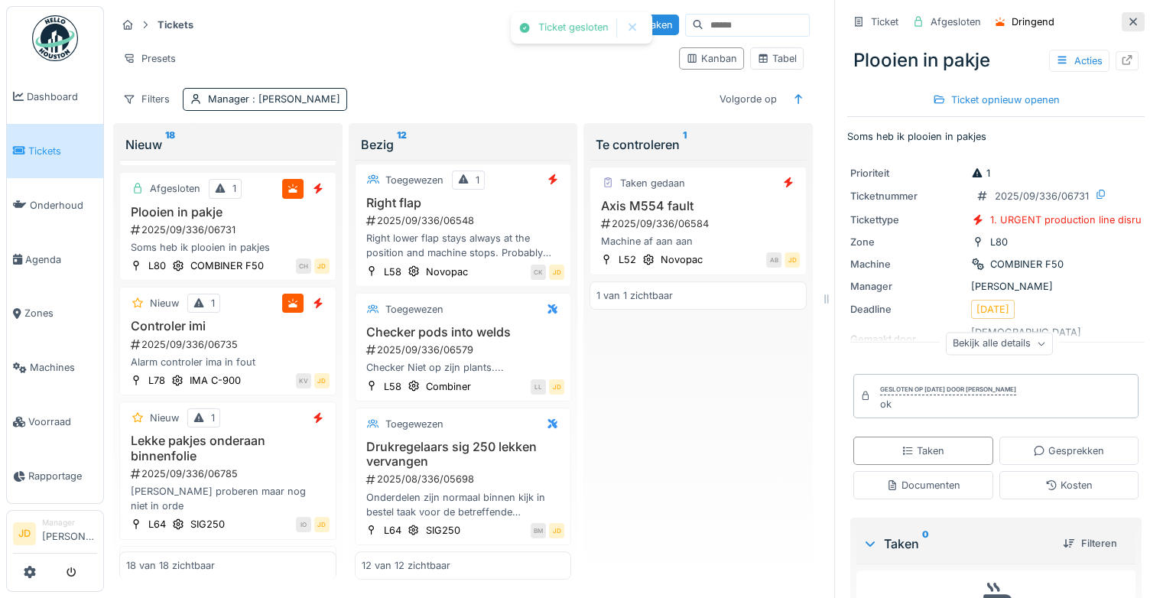
click at [1127, 18] on icon at bounding box center [1133, 22] width 12 height 10
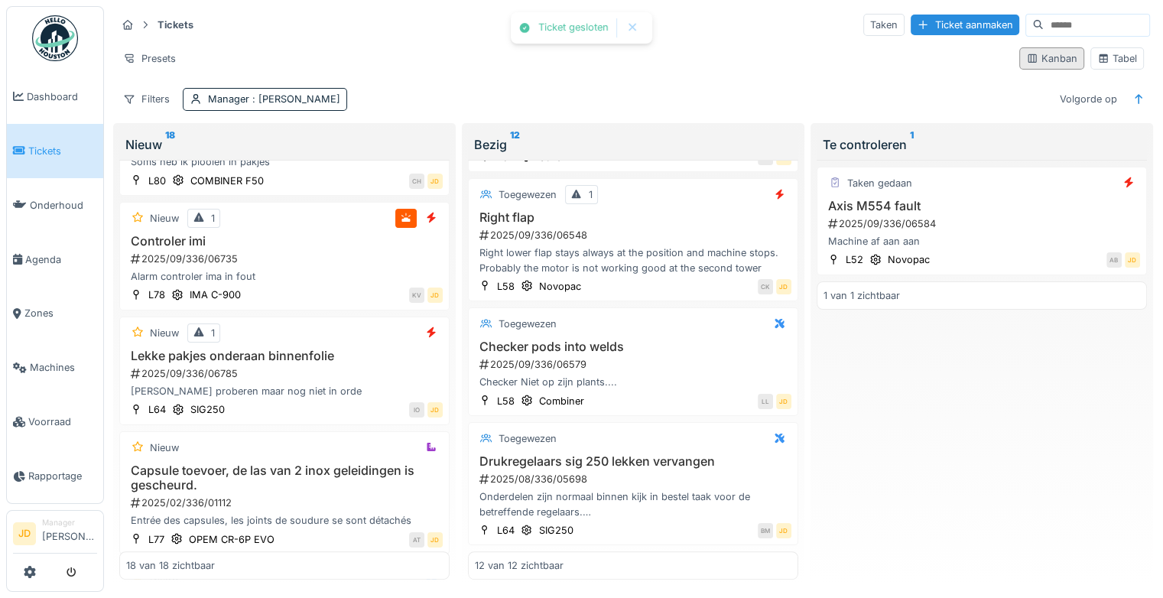
scroll to position [382, 0]
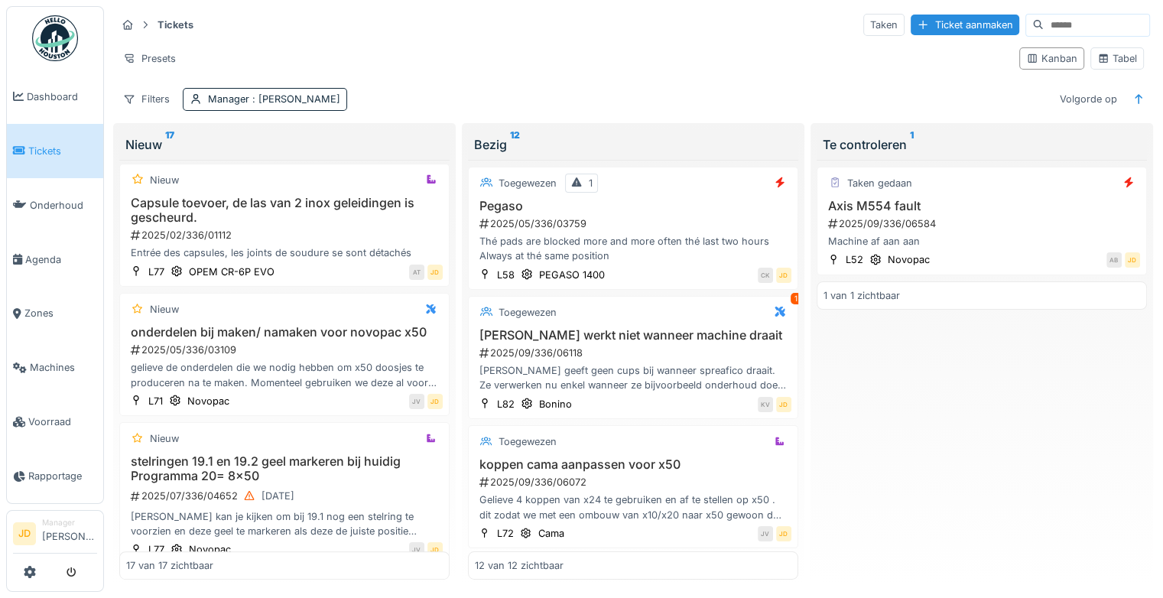
scroll to position [382, 0]
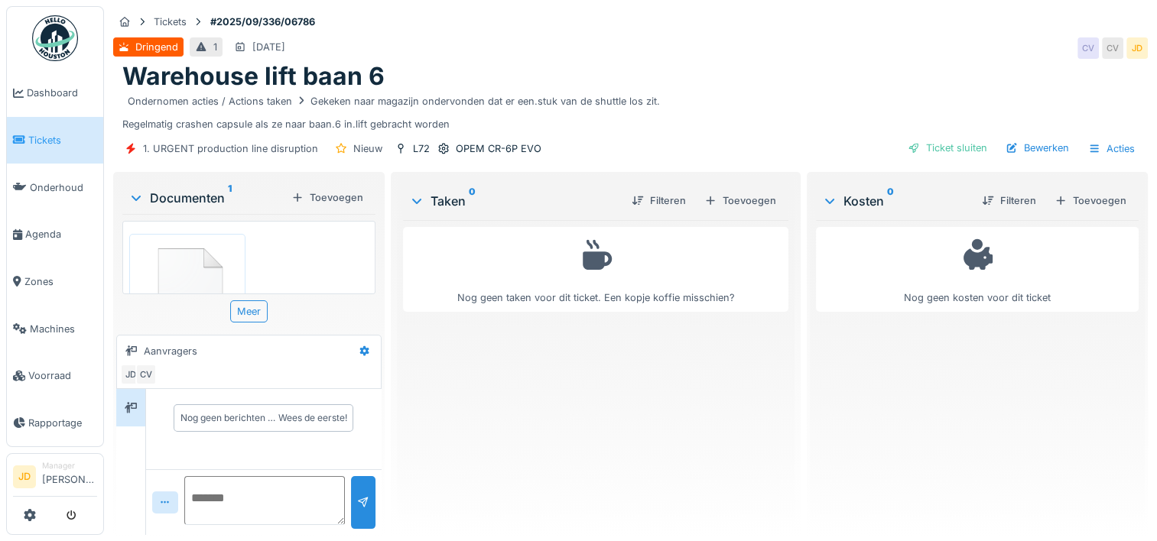
scroll to position [11, 0]
